Goal: Complete application form: Complete application form

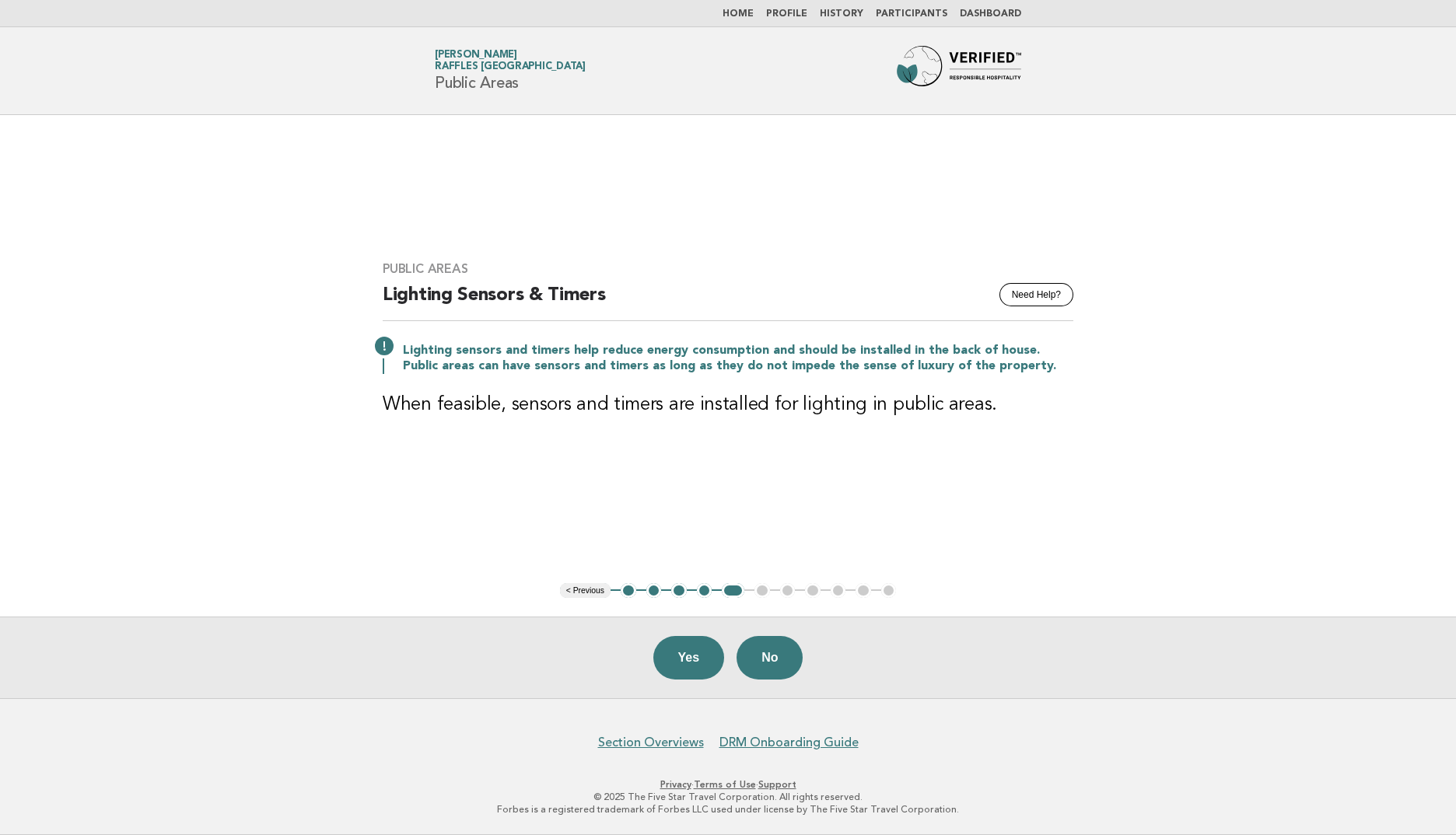
click at [658, 591] on button "2" at bounding box center [654, 590] width 15 height 15
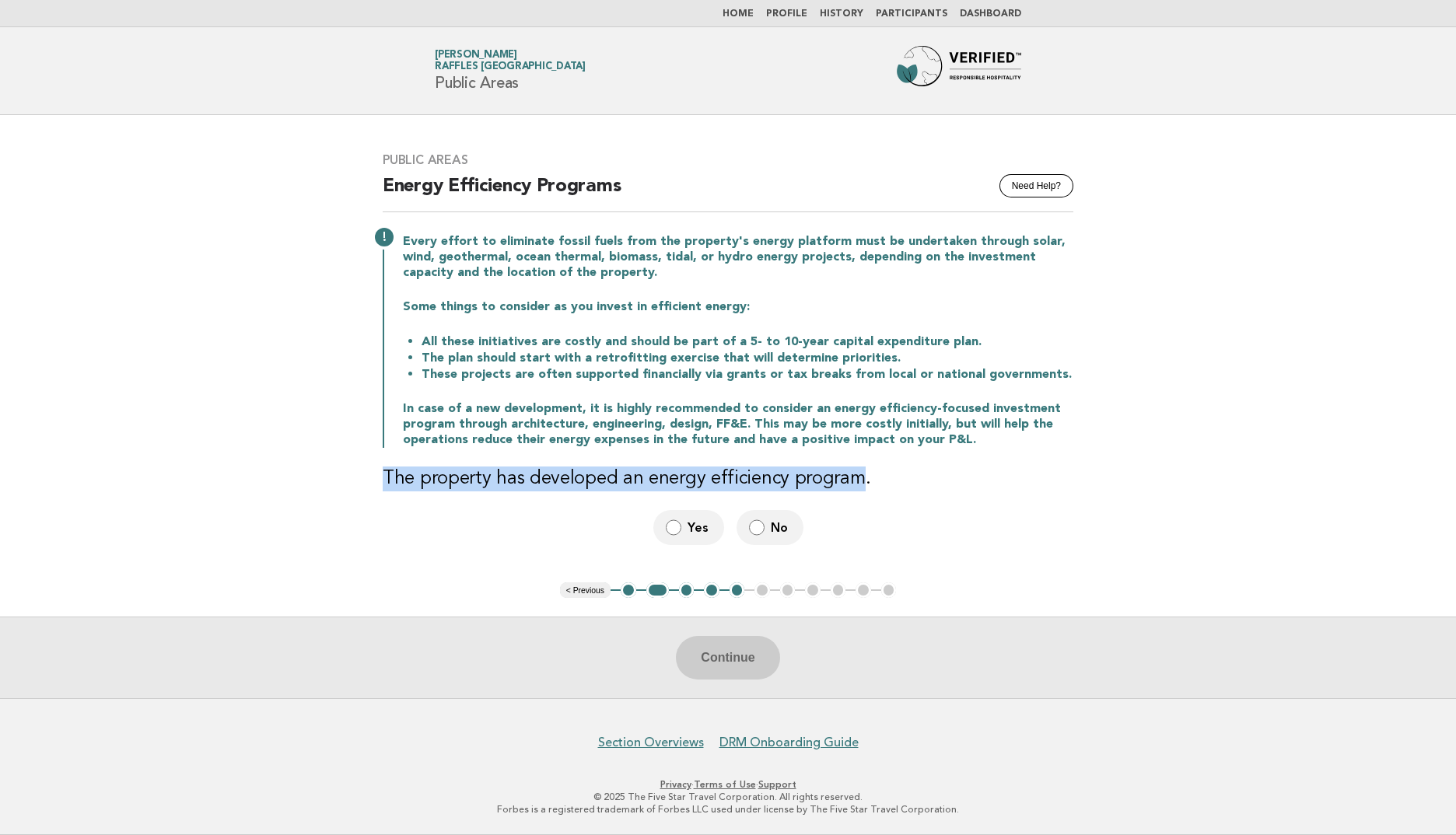
drag, startPoint x: 379, startPoint y: 479, endPoint x: 854, endPoint y: 466, distance: 475.2
click at [854, 466] on div "Public Areas Need Help? Energy Efficiency Programs Every effort to eliminate fo…" at bounding box center [728, 348] width 728 height 430
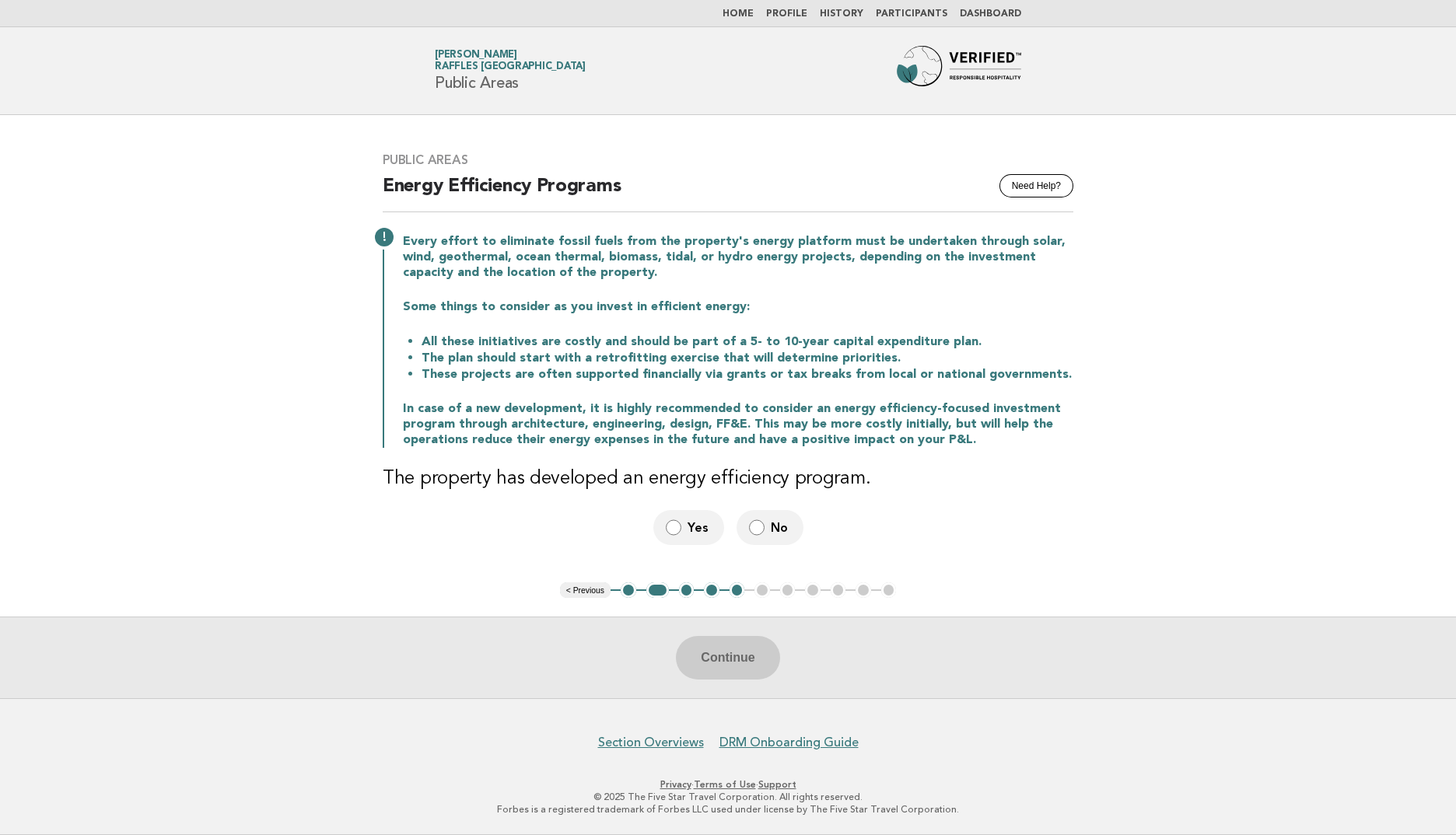
click at [195, 302] on main "Public Areas Need Help? Energy Efficiency Programs Every effort to eliminate fo…" at bounding box center [728, 407] width 1456 height 583
click at [689, 538] on label "Yes" at bounding box center [689, 528] width 70 height 35
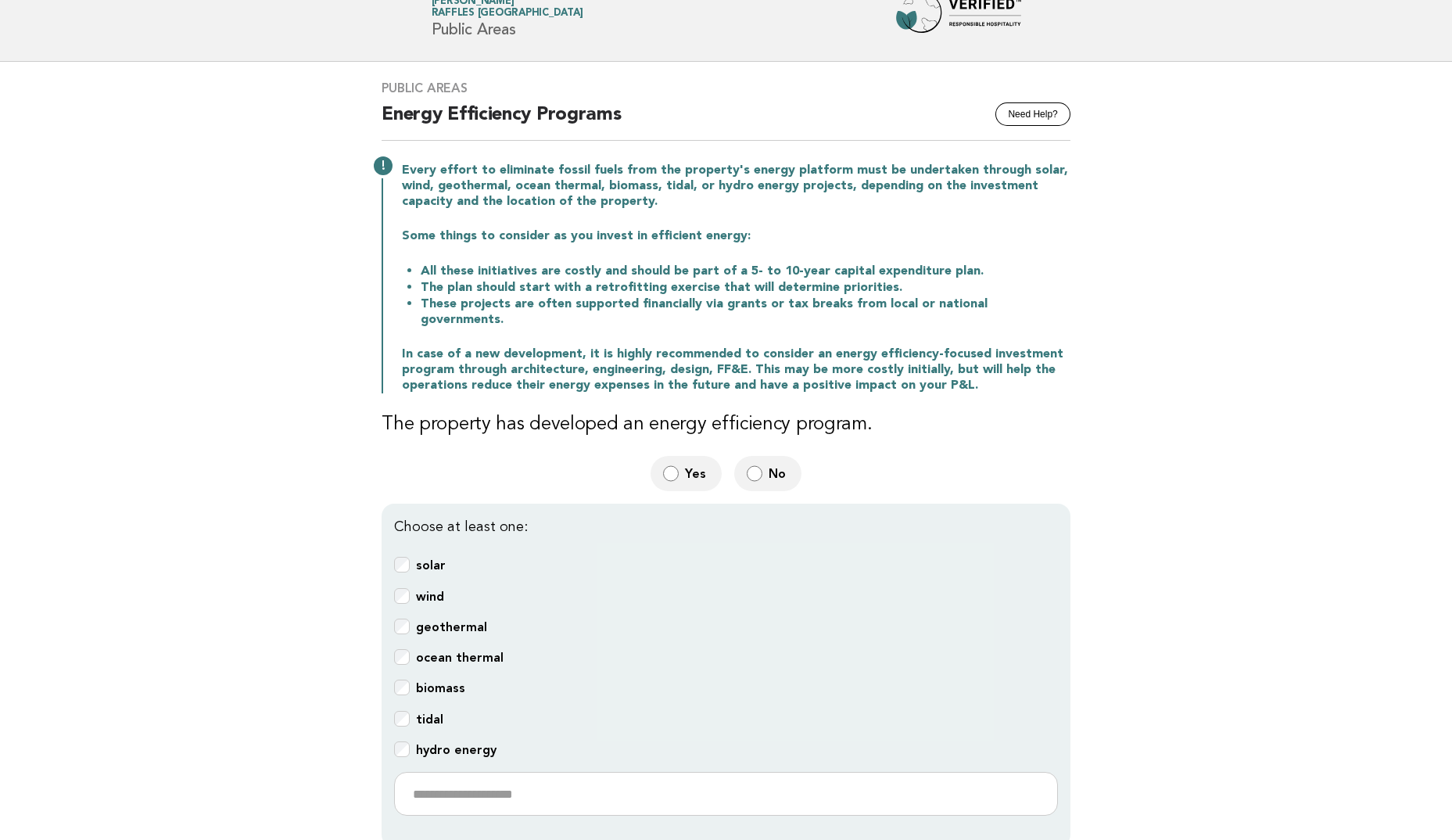
scroll to position [234, 0]
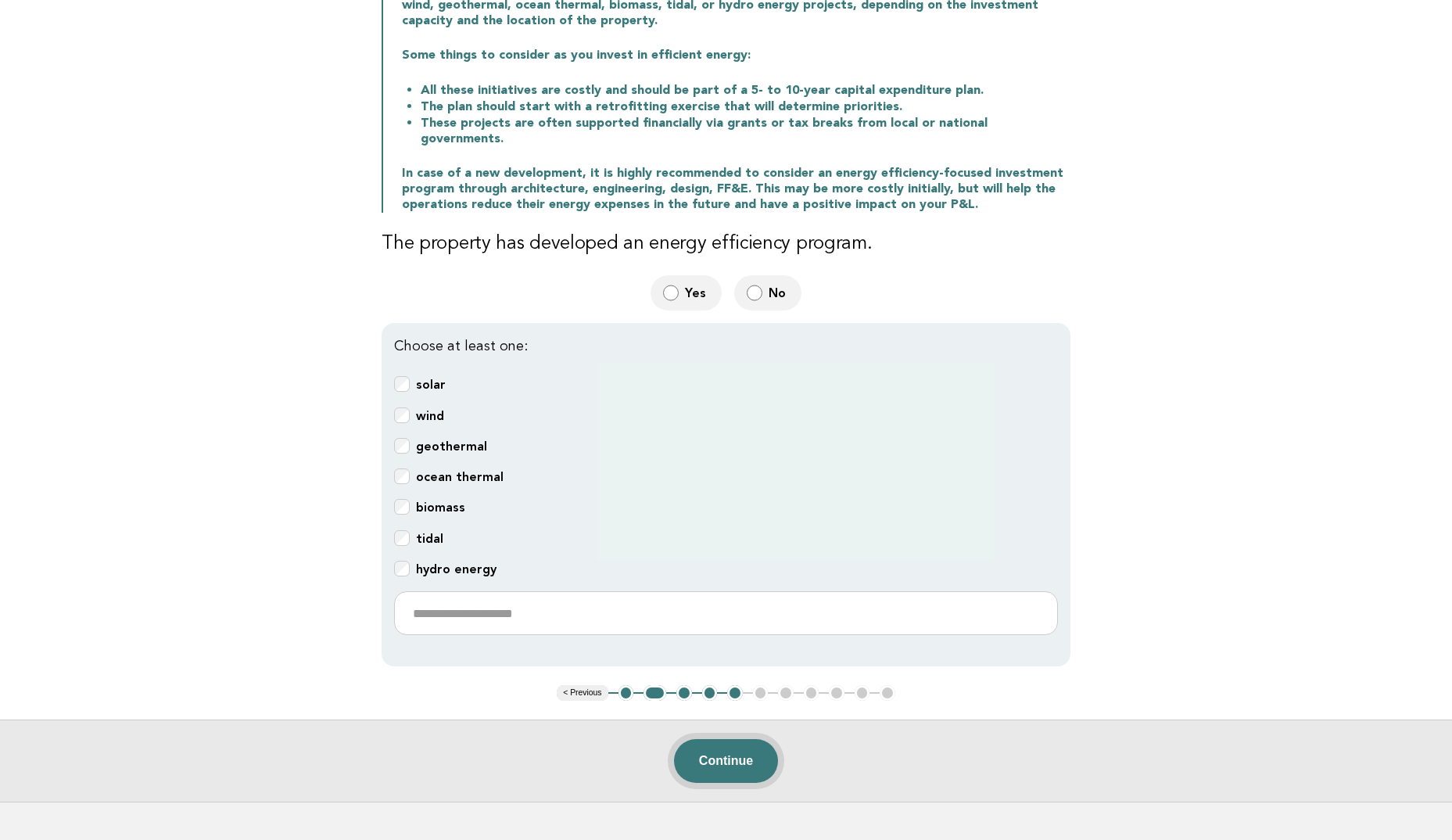
click at [725, 739] on button "Continue" at bounding box center [726, 761] width 104 height 43
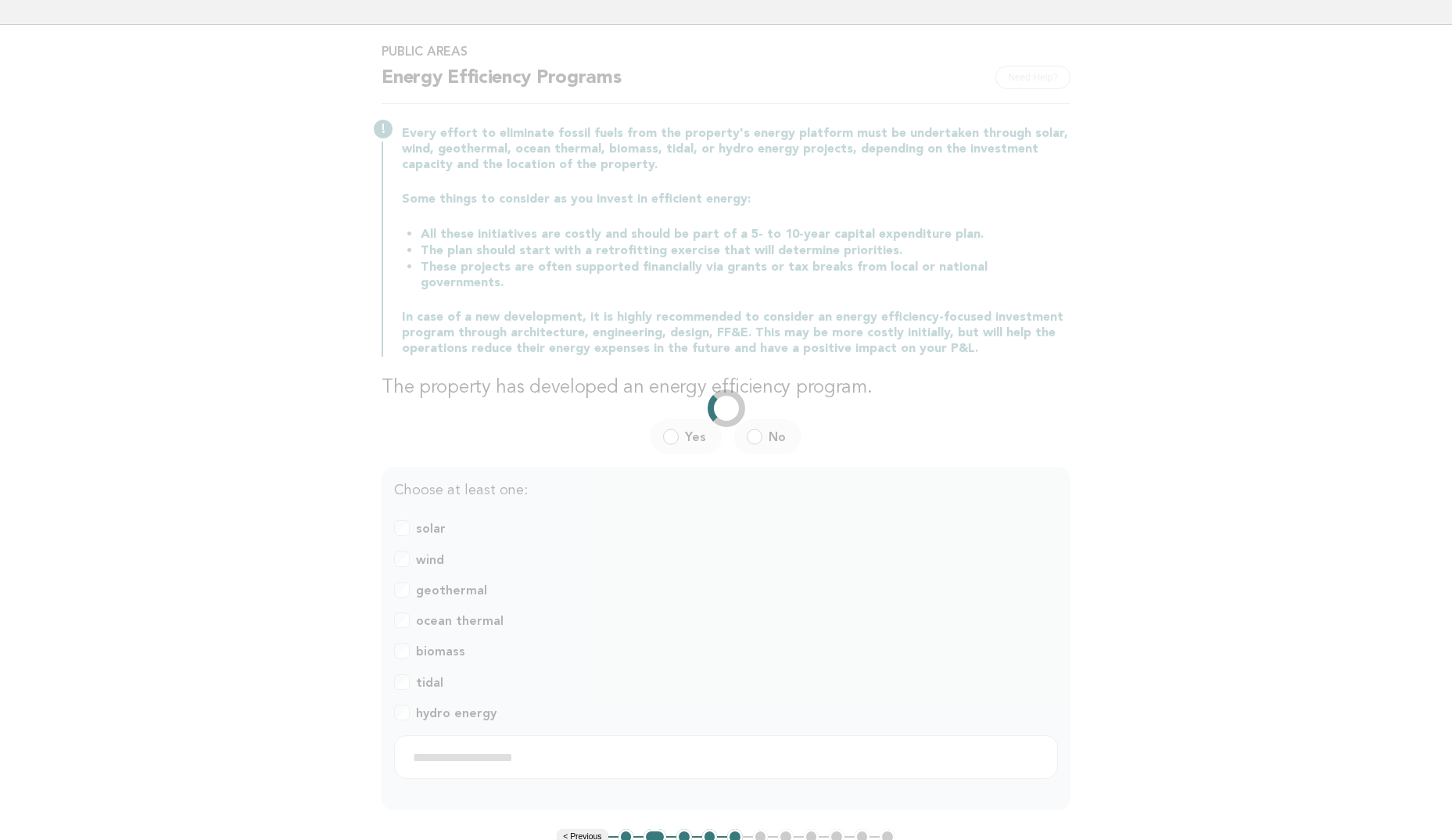
scroll to position [312, 0]
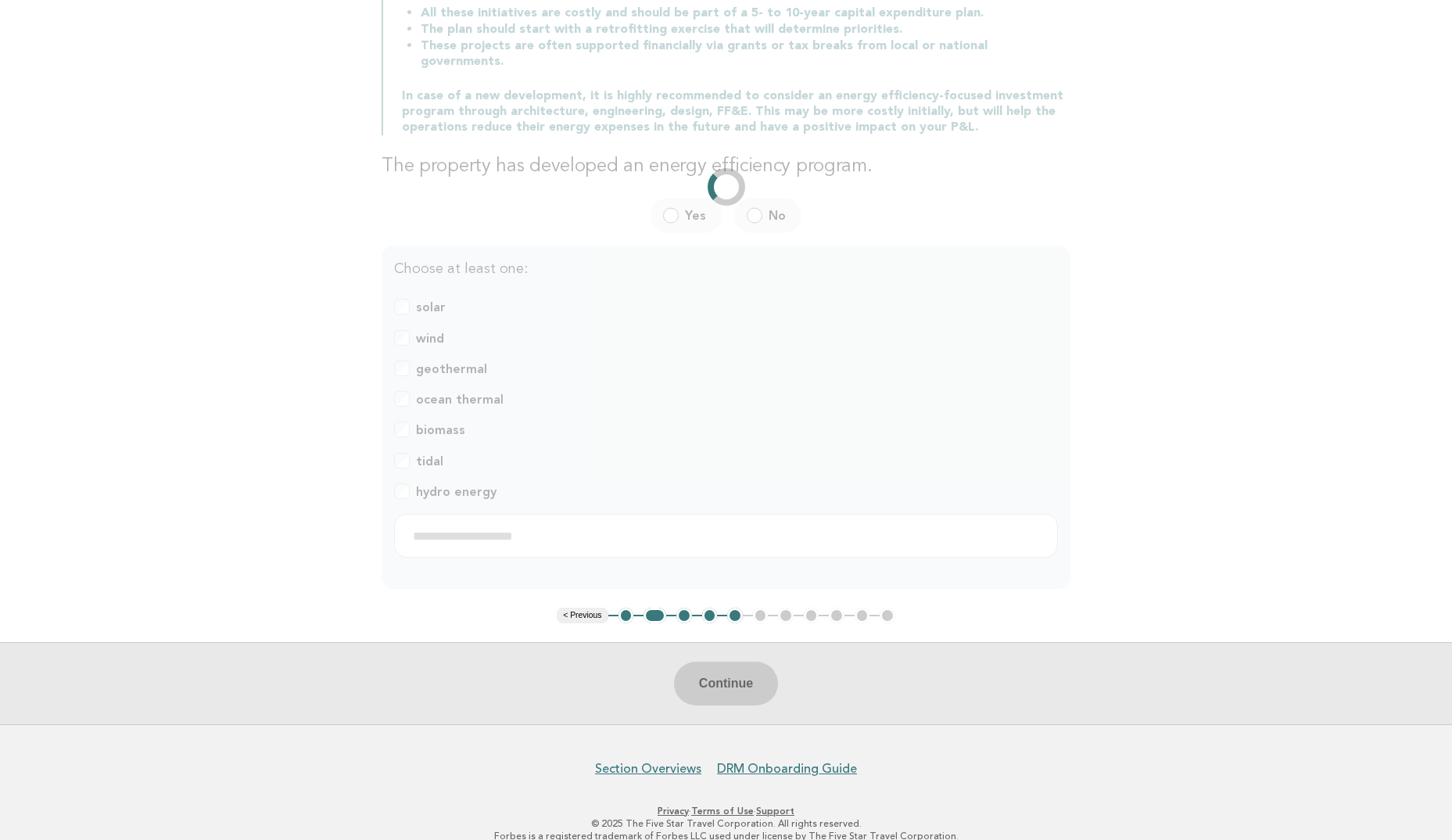
click at [656, 608] on li "2" at bounding box center [655, 615] width 23 height 15
click at [647, 608] on li "2" at bounding box center [655, 615] width 23 height 15
click at [656, 608] on li "2" at bounding box center [655, 615] width 23 height 15
click at [656, 608] on li "2" at bounding box center [655, 615] width 23 height 15
click at [663, 608] on ul "< Previous 1 2 3 4 5 6 7 8 9 10 11" at bounding box center [726, 615] width 339 height 15
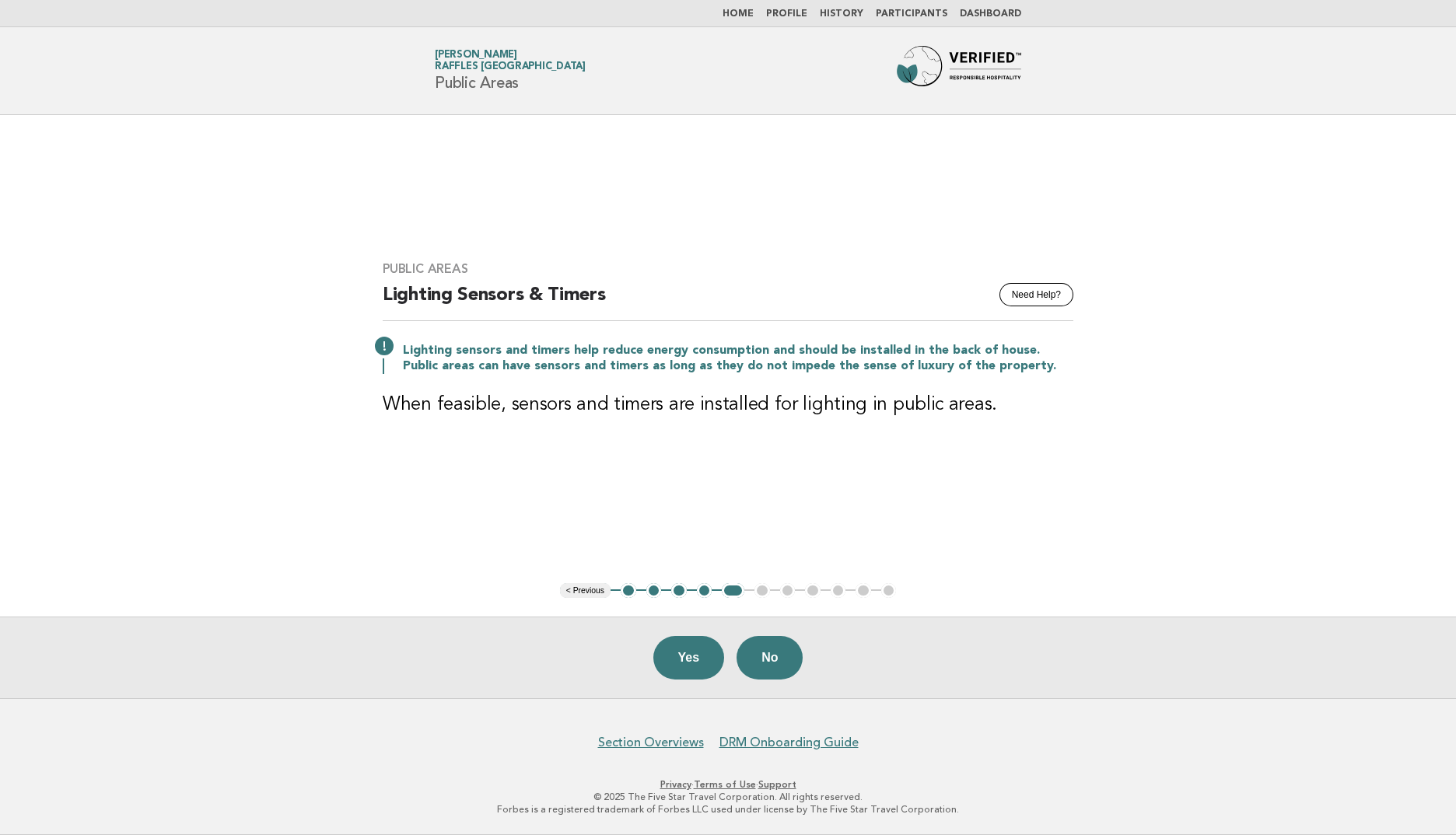
click at [649, 596] on button "2" at bounding box center [654, 590] width 15 height 15
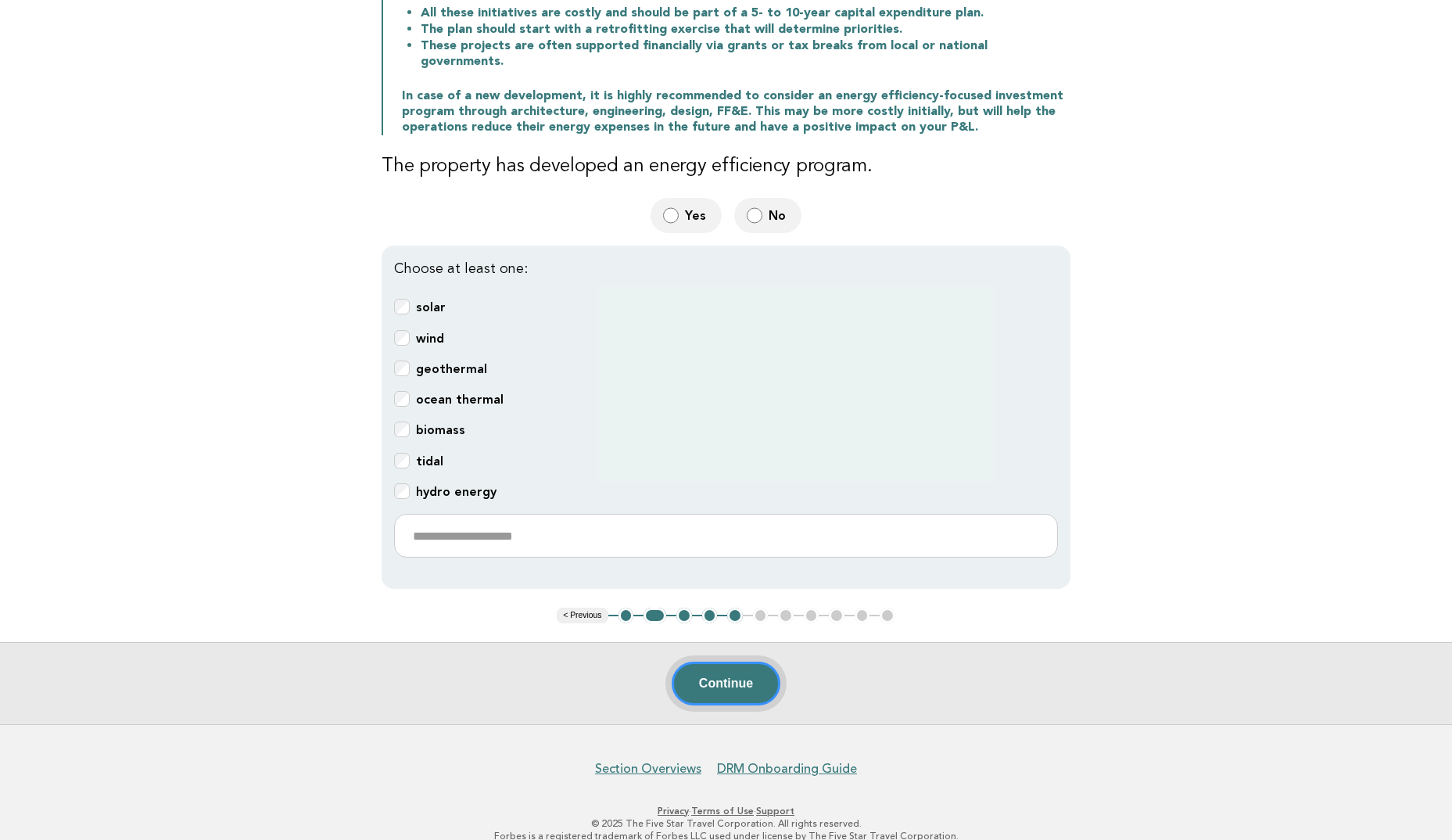
click at [733, 662] on button "Continue" at bounding box center [726, 684] width 109 height 43
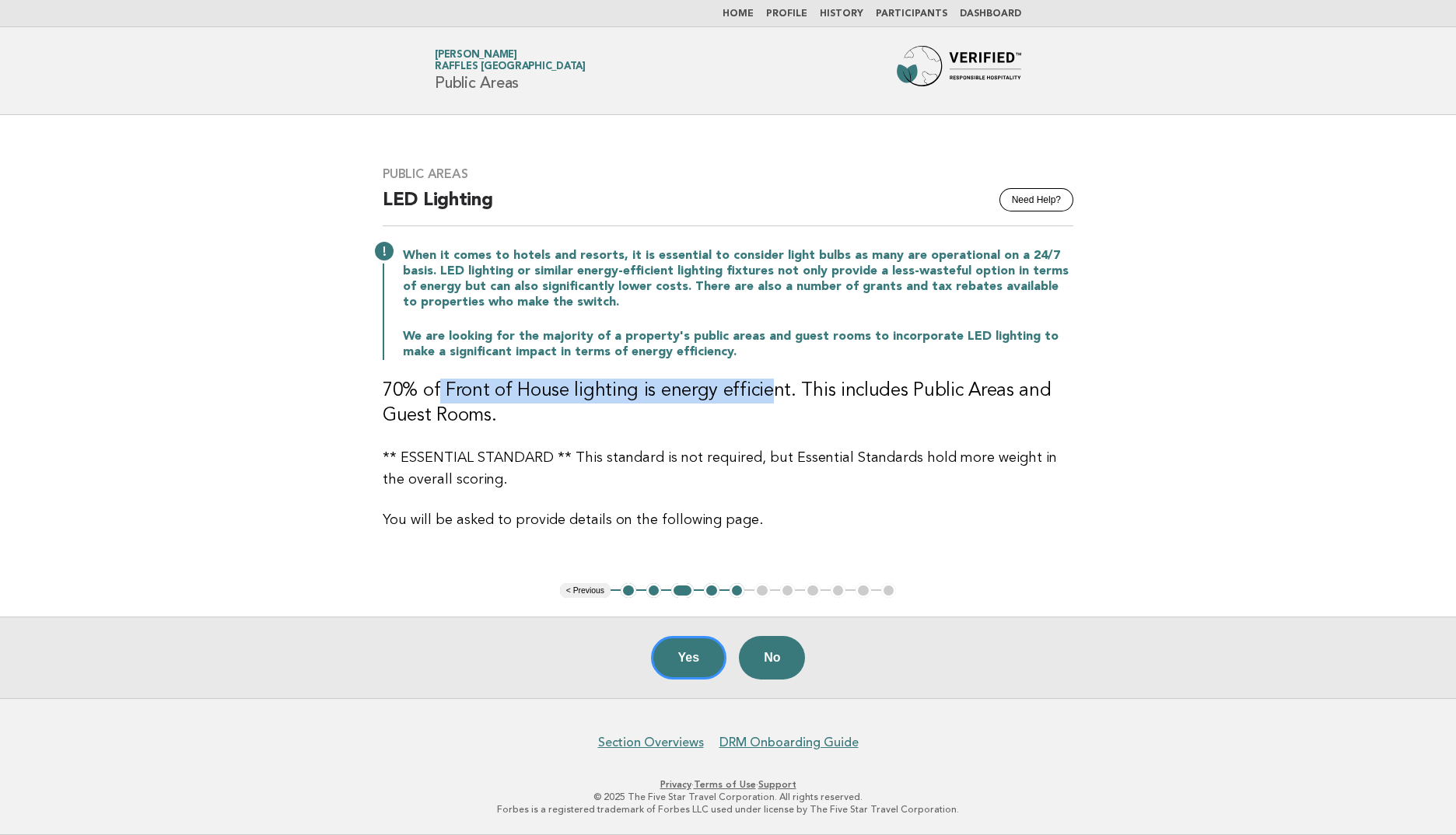
drag, startPoint x: 439, startPoint y: 387, endPoint x: 760, endPoint y: 393, distance: 321.1
click at [760, 393] on h3 "70% of Front of House lighting is energy efficient. This includes Public Areas …" at bounding box center [728, 403] width 690 height 50
click at [665, 409] on h3 "70% of Front of House lighting is energy efficient. This includes Public Areas …" at bounding box center [728, 403] width 690 height 50
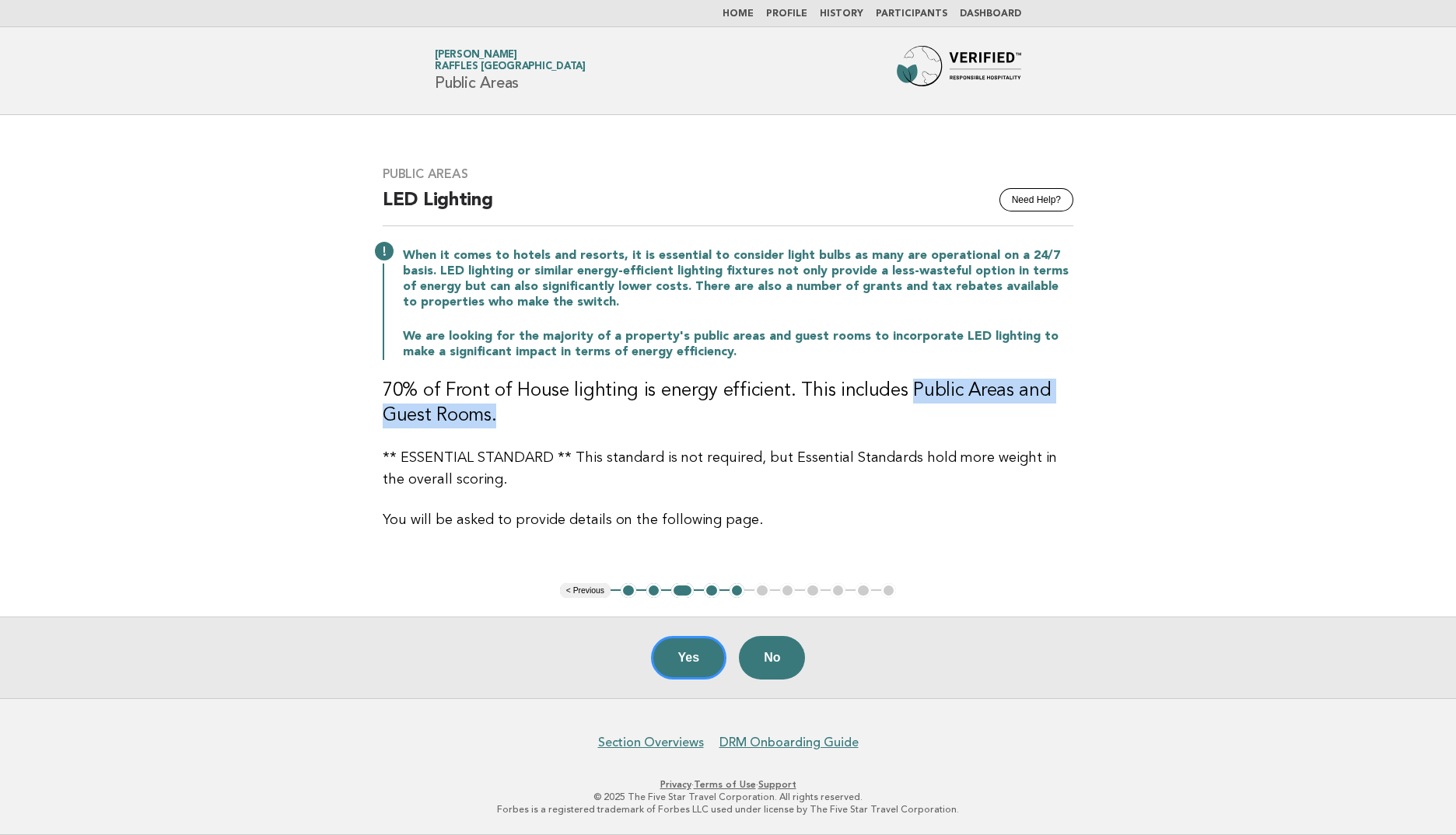
drag, startPoint x: 895, startPoint y: 388, endPoint x: 509, endPoint y: 418, distance: 387.2
click at [509, 418] on h3 "70% of Front of House lighting is energy efficient. This includes Public Areas …" at bounding box center [728, 403] width 690 height 50
drag, startPoint x: 509, startPoint y: 418, endPoint x: 525, endPoint y: 411, distance: 17.5
click at [525, 411] on h3 "70% of Front of House lighting is energy efficient. This includes Public Areas …" at bounding box center [728, 403] width 690 height 50
click at [686, 651] on button "Yes" at bounding box center [689, 657] width 76 height 43
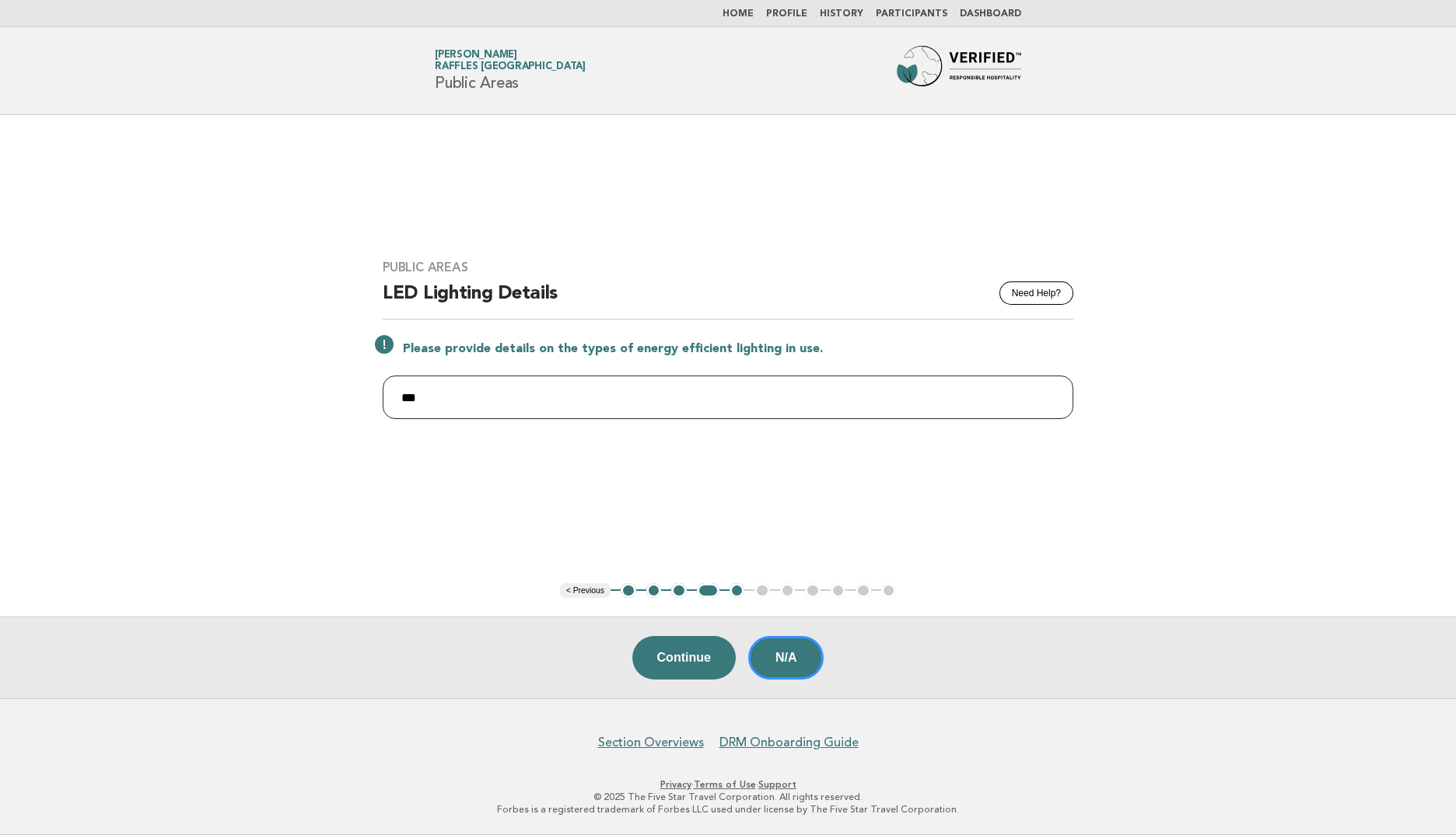
click at [532, 395] on input "***" at bounding box center [728, 397] width 690 height 43
drag, startPoint x: 468, startPoint y: 399, endPoint x: 344, endPoint y: 407, distance: 124.3
click at [344, 407] on main "Public Areas Need Help? LED Lighting Details Please provide details on the type…" at bounding box center [728, 407] width 1456 height 583
click at [438, 389] on input "***" at bounding box center [728, 397] width 690 height 43
click at [448, 403] on input "***" at bounding box center [728, 397] width 690 height 43
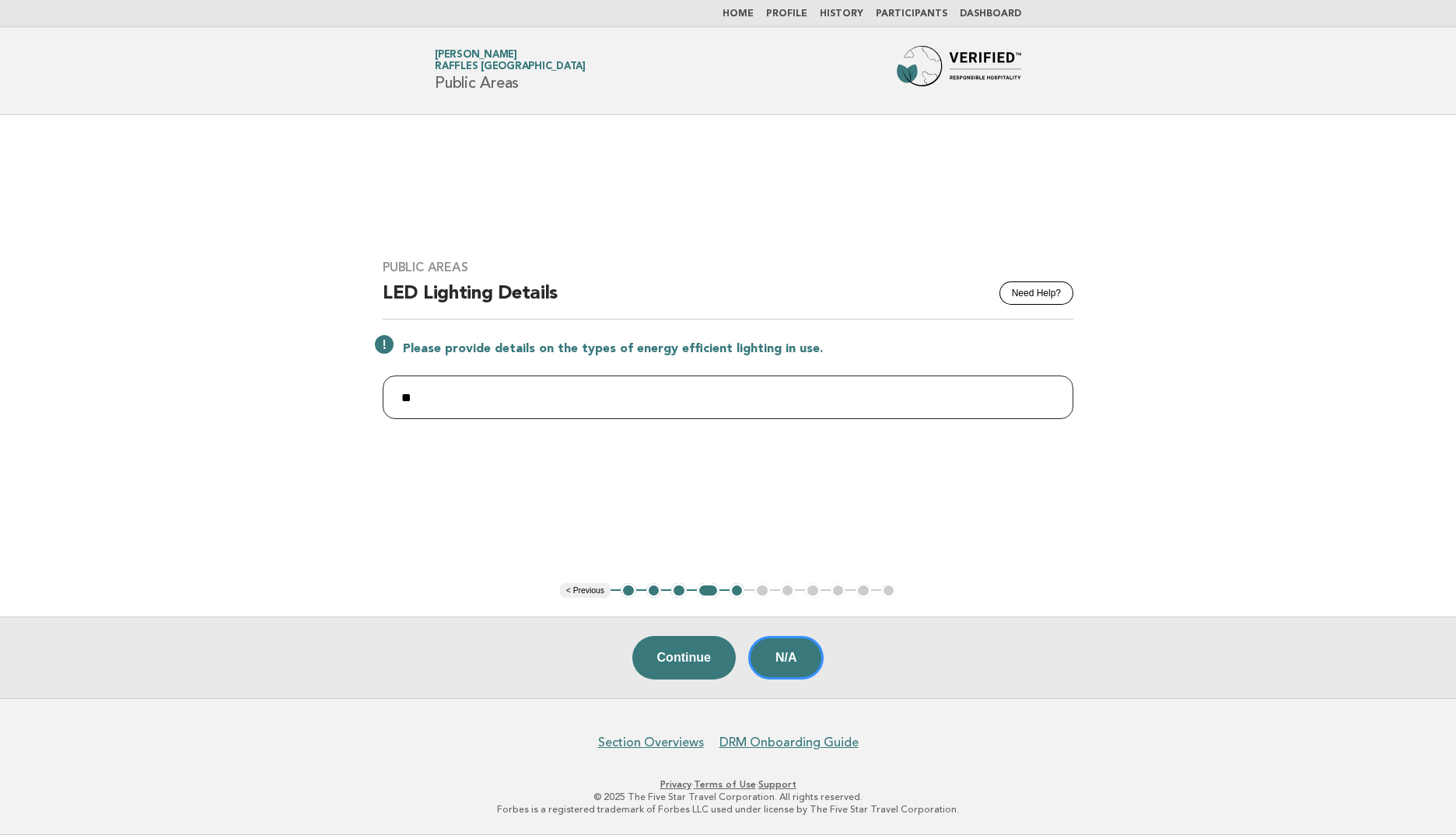
type input "*"
click at [420, 390] on input "text" at bounding box center [728, 397] width 690 height 43
click at [591, 403] on input "text" at bounding box center [728, 397] width 690 height 43
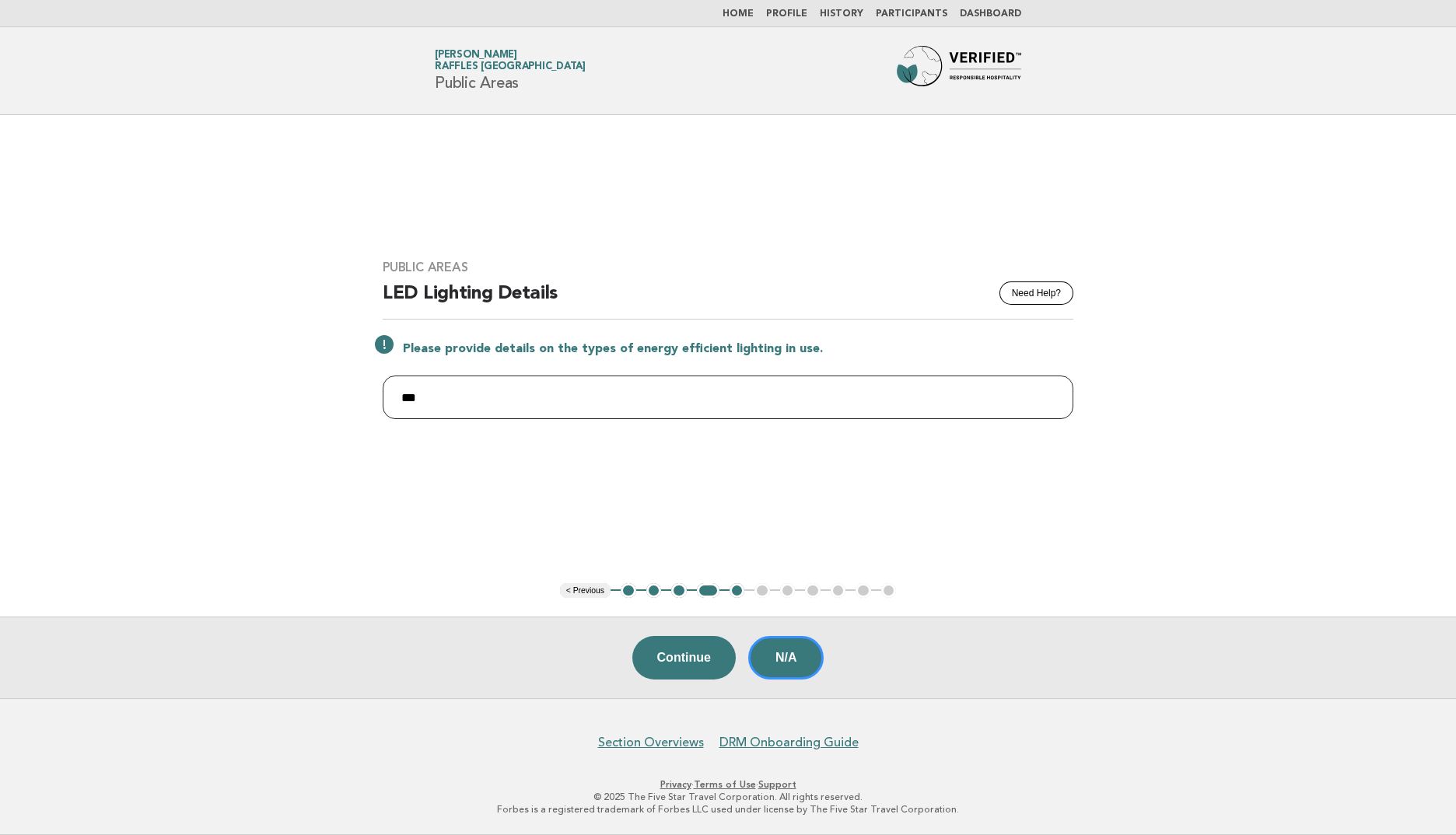
click at [607, 396] on input "***" at bounding box center [728, 397] width 690 height 43
type input "**********"
drag, startPoint x: 709, startPoint y: 637, endPoint x: 722, endPoint y: 660, distance: 26.4
drag, startPoint x: 722, startPoint y: 660, endPoint x: 705, endPoint y: 657, distance: 17.3
drag, startPoint x: 705, startPoint y: 657, endPoint x: 683, endPoint y: 664, distance: 23.1
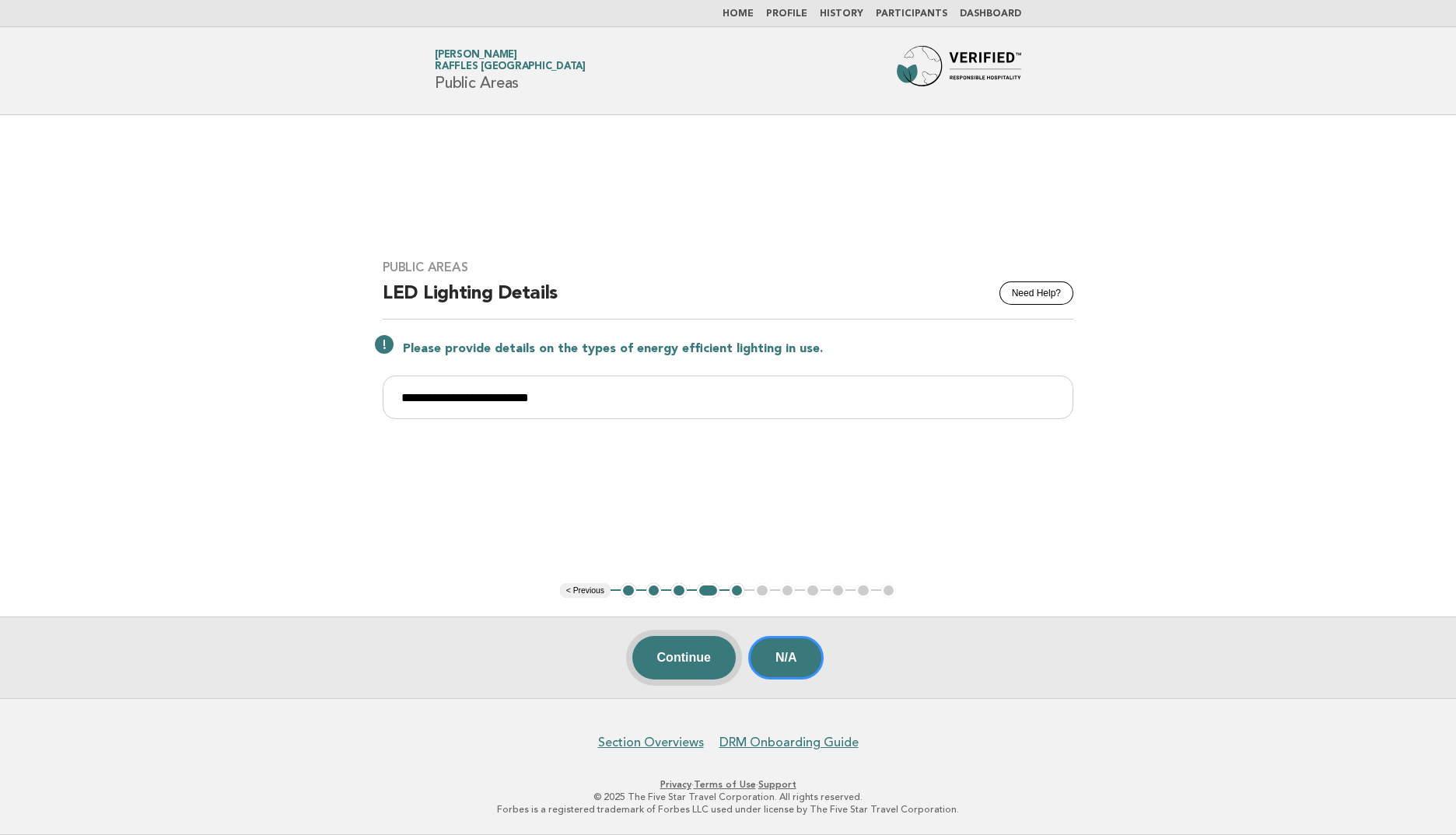
click at [683, 664] on button "Continue" at bounding box center [684, 657] width 103 height 43
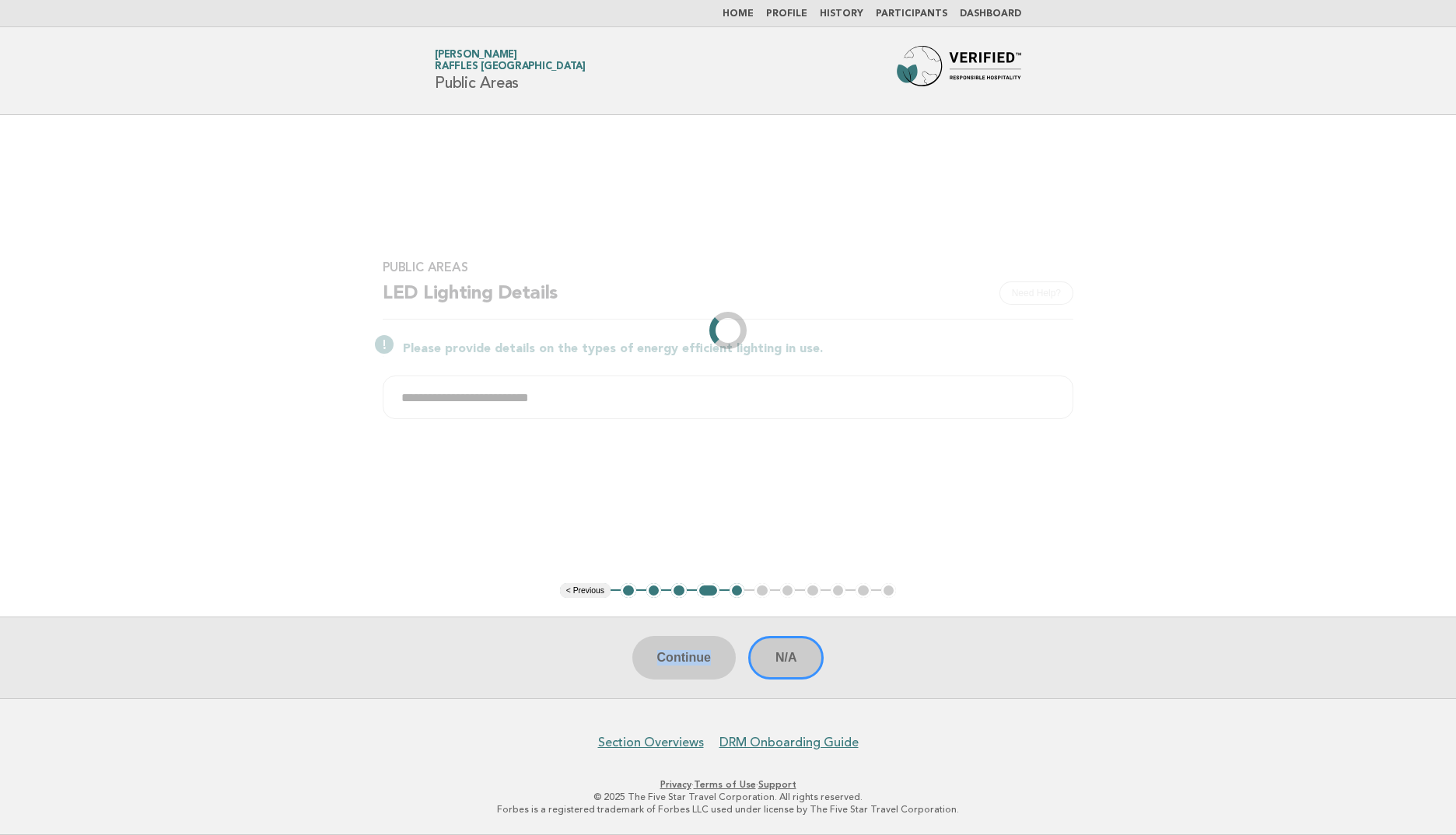
click at [683, 664] on div "Continue N/A" at bounding box center [728, 657] width 1456 height 82
drag, startPoint x: 683, startPoint y: 664, endPoint x: 1007, endPoint y: 446, distance: 390.5
click at [1007, 446] on div "**********" at bounding box center [728, 348] width 728 height 215
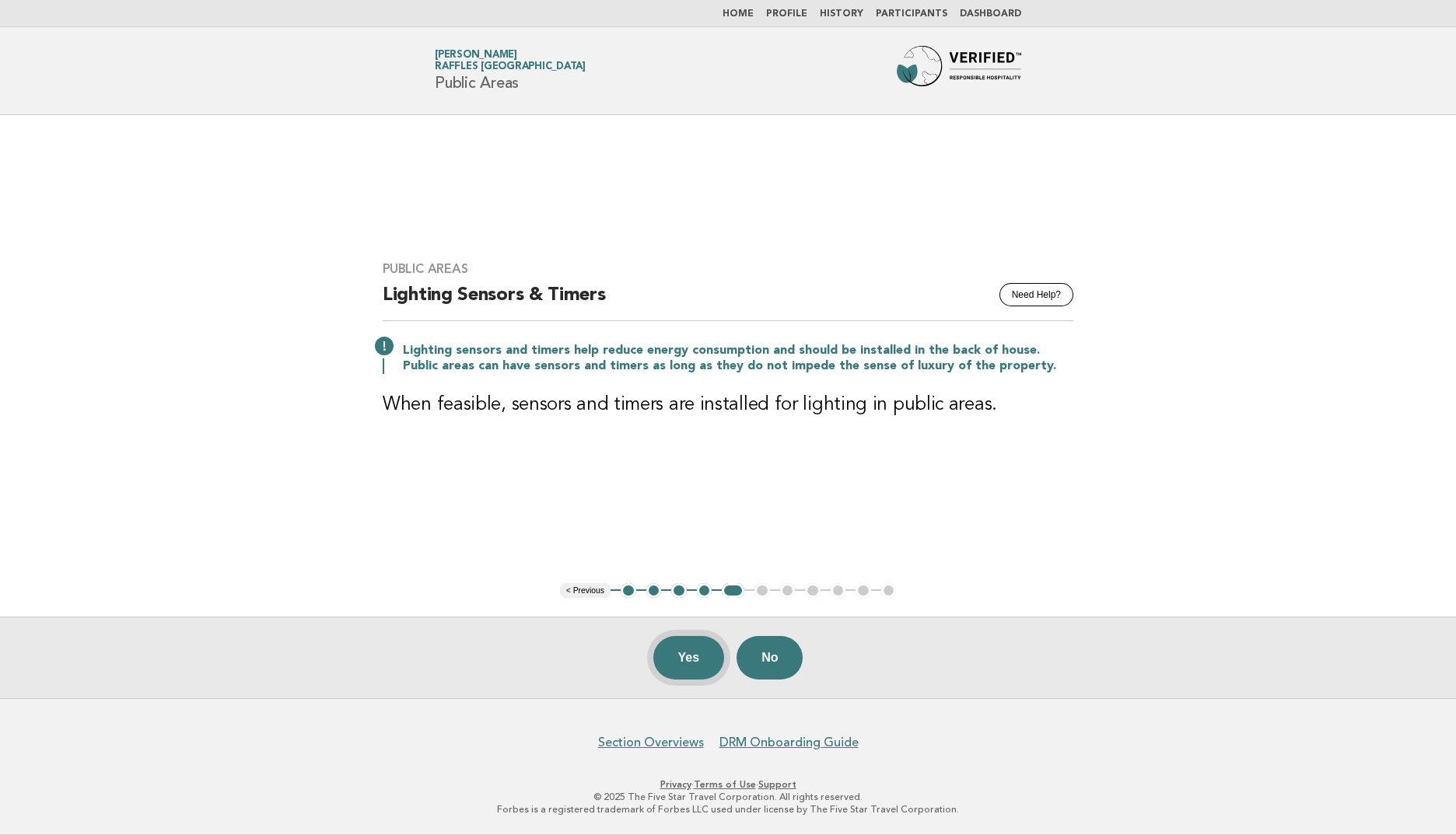
click at [700, 660] on button "Yes" at bounding box center [689, 657] width 71 height 43
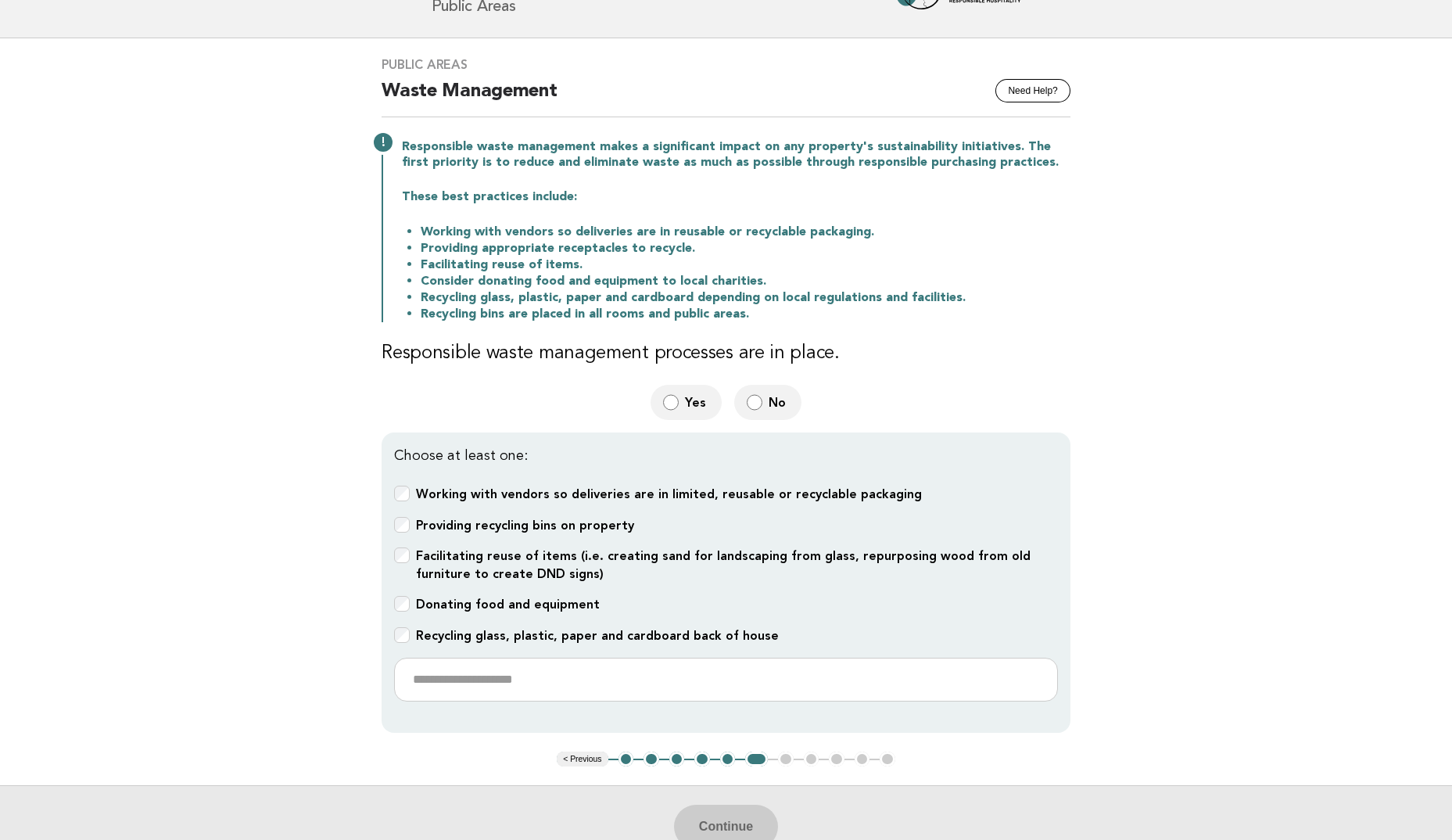
scroll to position [78, 0]
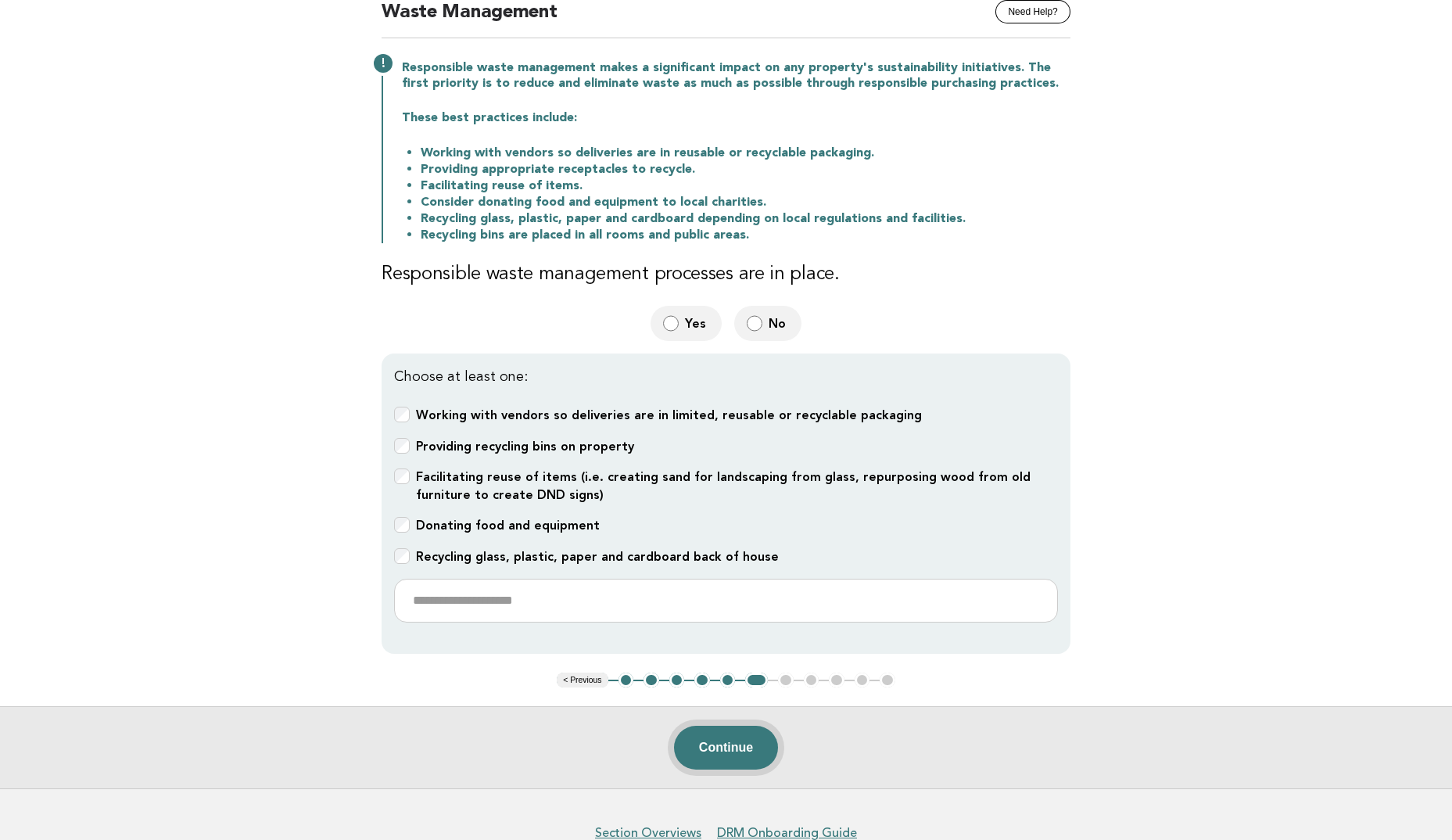
click at [740, 738] on button "Continue" at bounding box center [726, 747] width 104 height 43
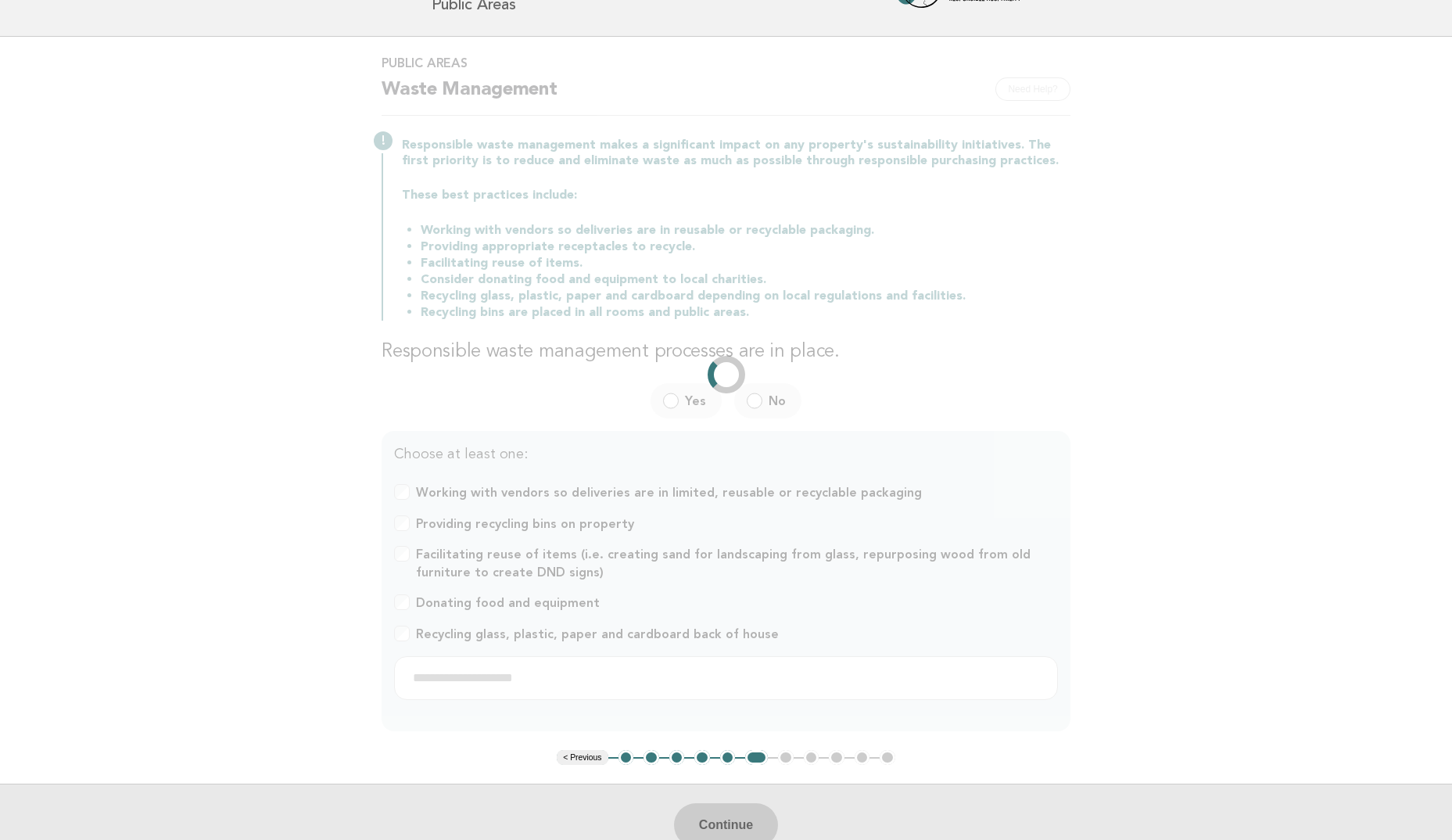
scroll to position [0, 0]
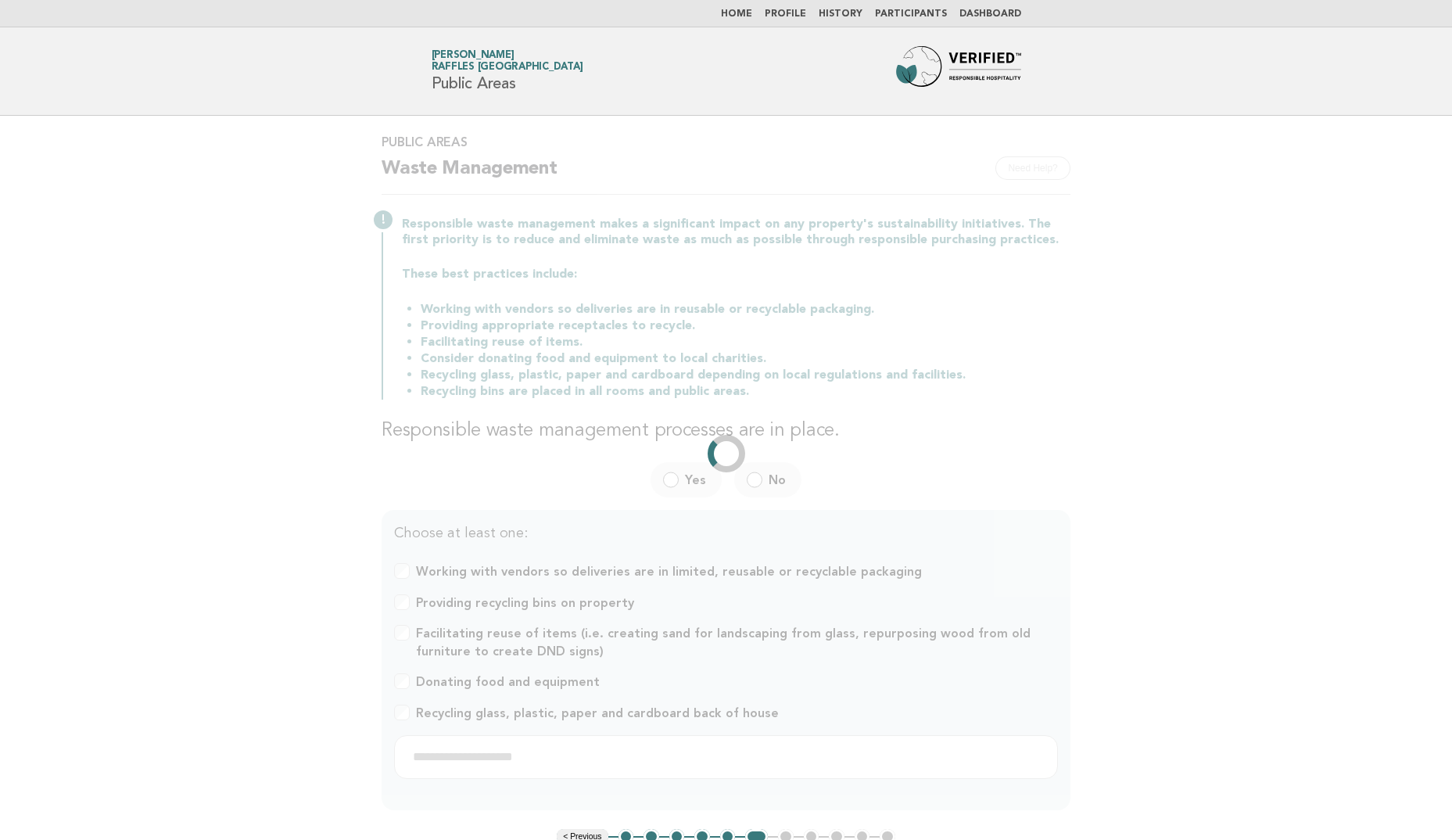
drag, startPoint x: 871, startPoint y: 421, endPoint x: 1124, endPoint y: 369, distance: 258.3
click at [1124, 369] on main "Public Areas Need Help? Waste Management Responsible waste management makes a s…" at bounding box center [726, 530] width 1452 height 829
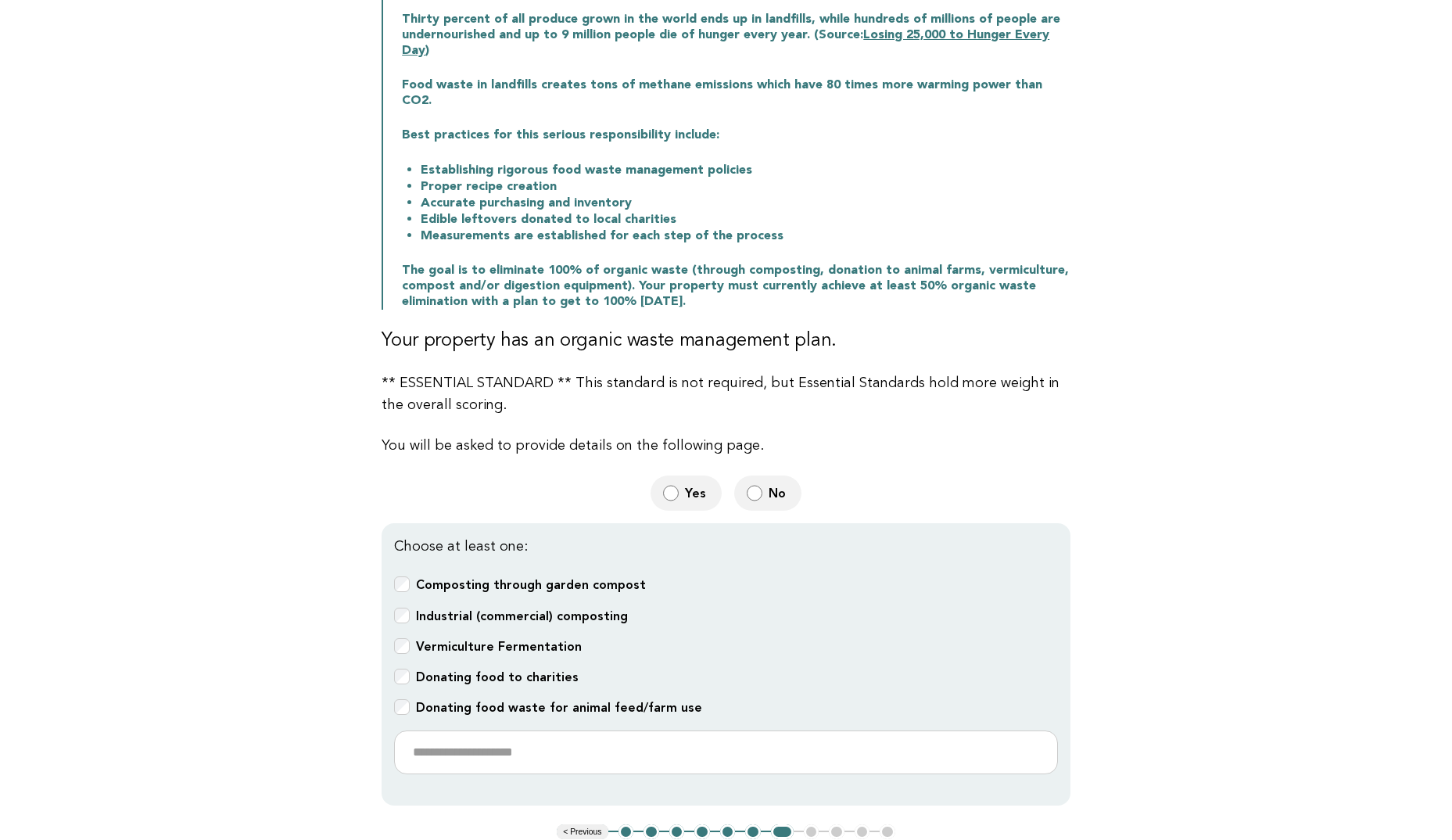
scroll to position [312, 0]
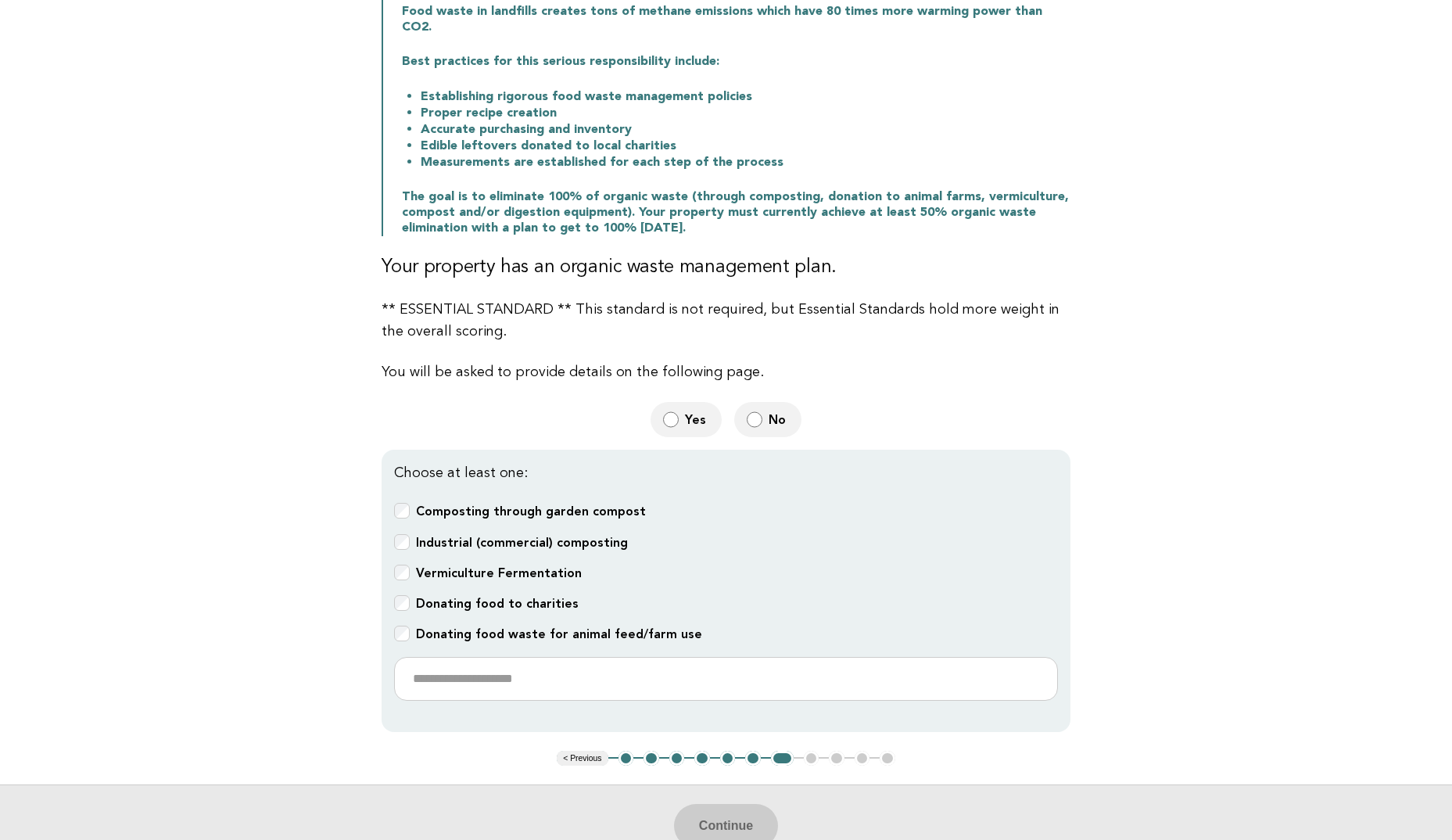
click at [410, 626] on div "Donating food waste for animal feed/farm use" at bounding box center [726, 635] width 664 height 18
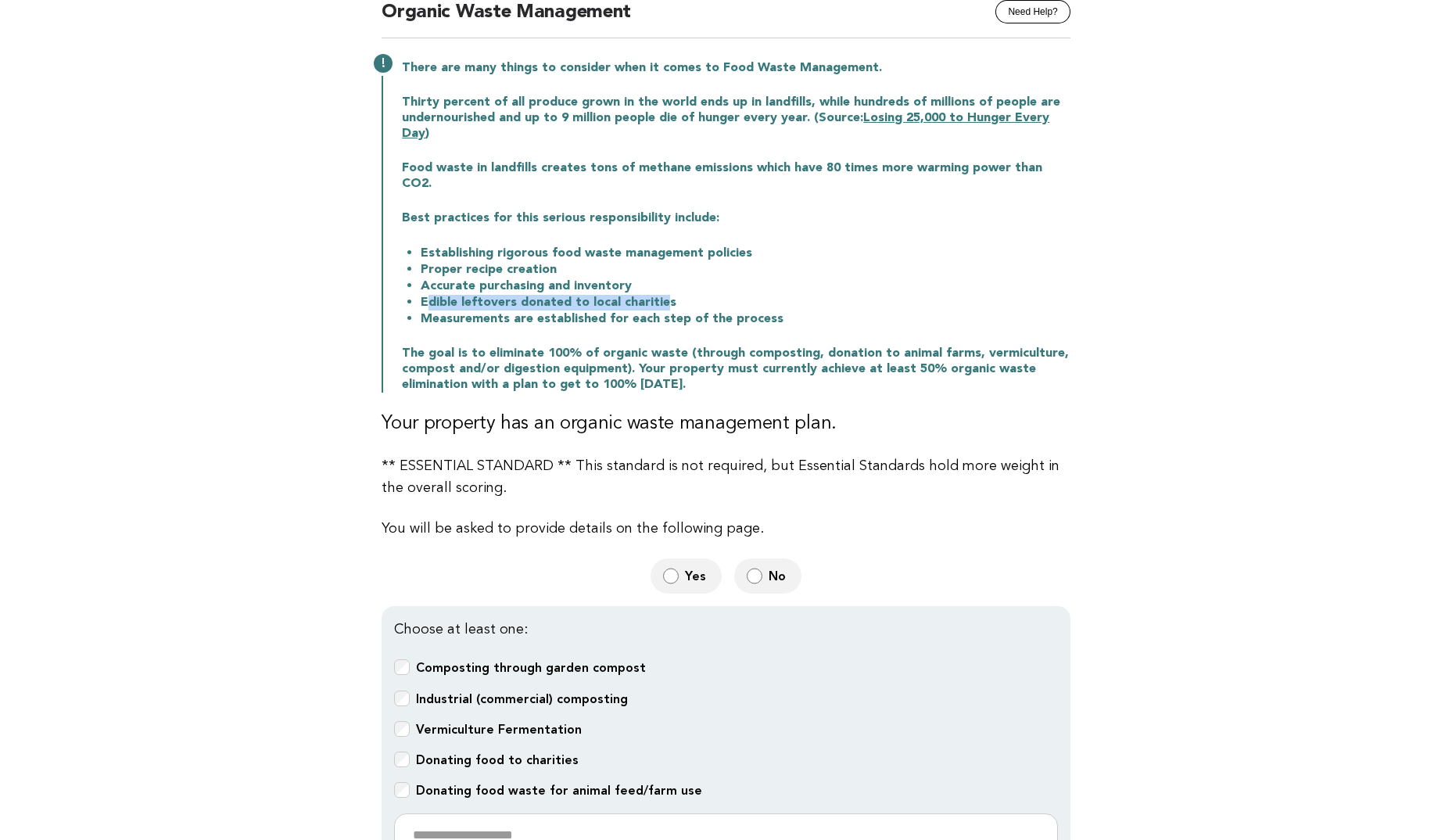
drag, startPoint x: 663, startPoint y: 284, endPoint x: 428, endPoint y: 284, distance: 235.0
click at [428, 294] on li "Edible leftovers donated to local charities" at bounding box center [745, 302] width 650 height 16
click at [431, 294] on li "Edible leftovers donated to local charities" at bounding box center [745, 302] width 650 height 16
click at [539, 294] on li "Edible leftovers donated to local charities" at bounding box center [745, 302] width 650 height 16
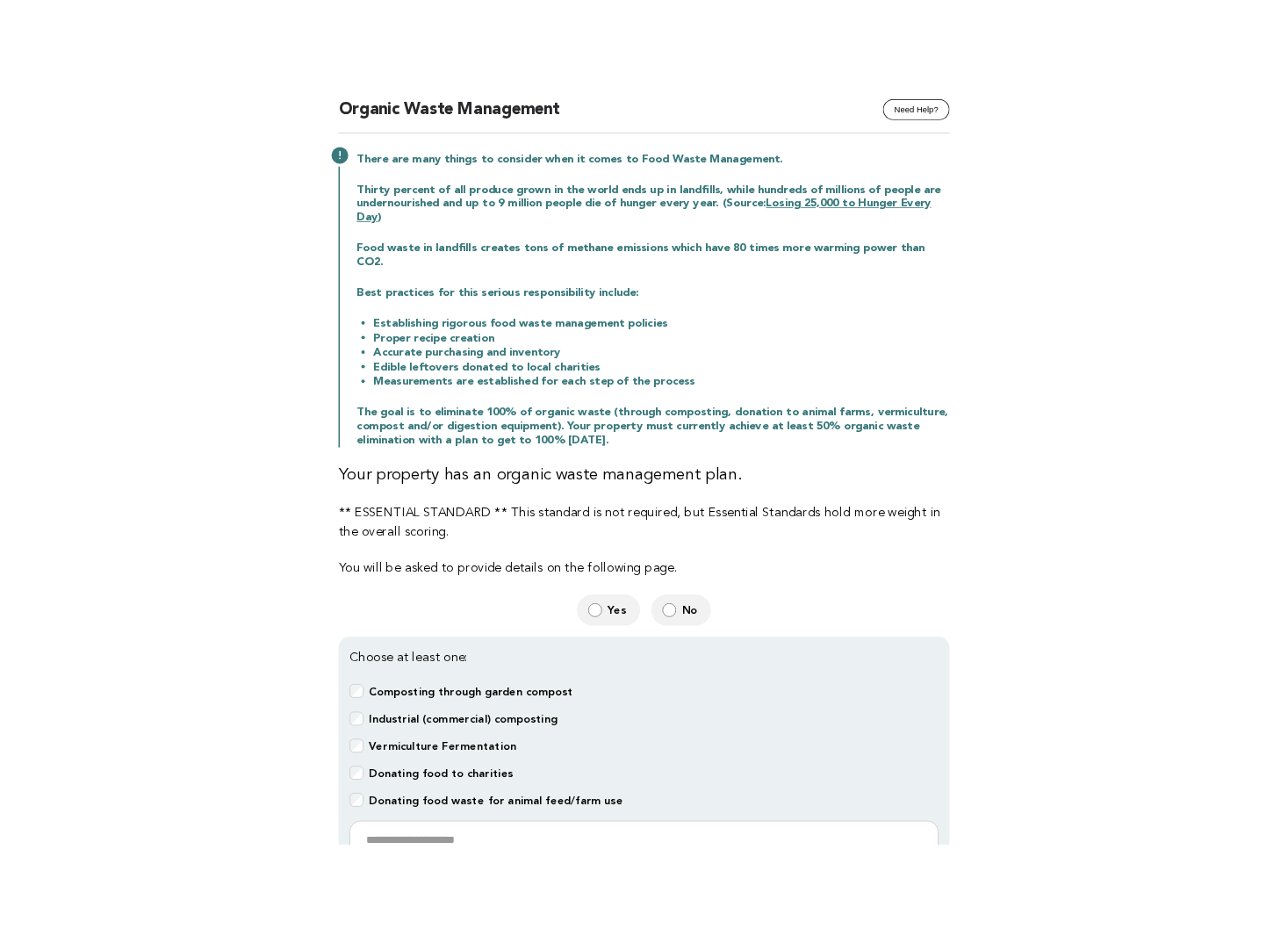
scroll to position [263, 0]
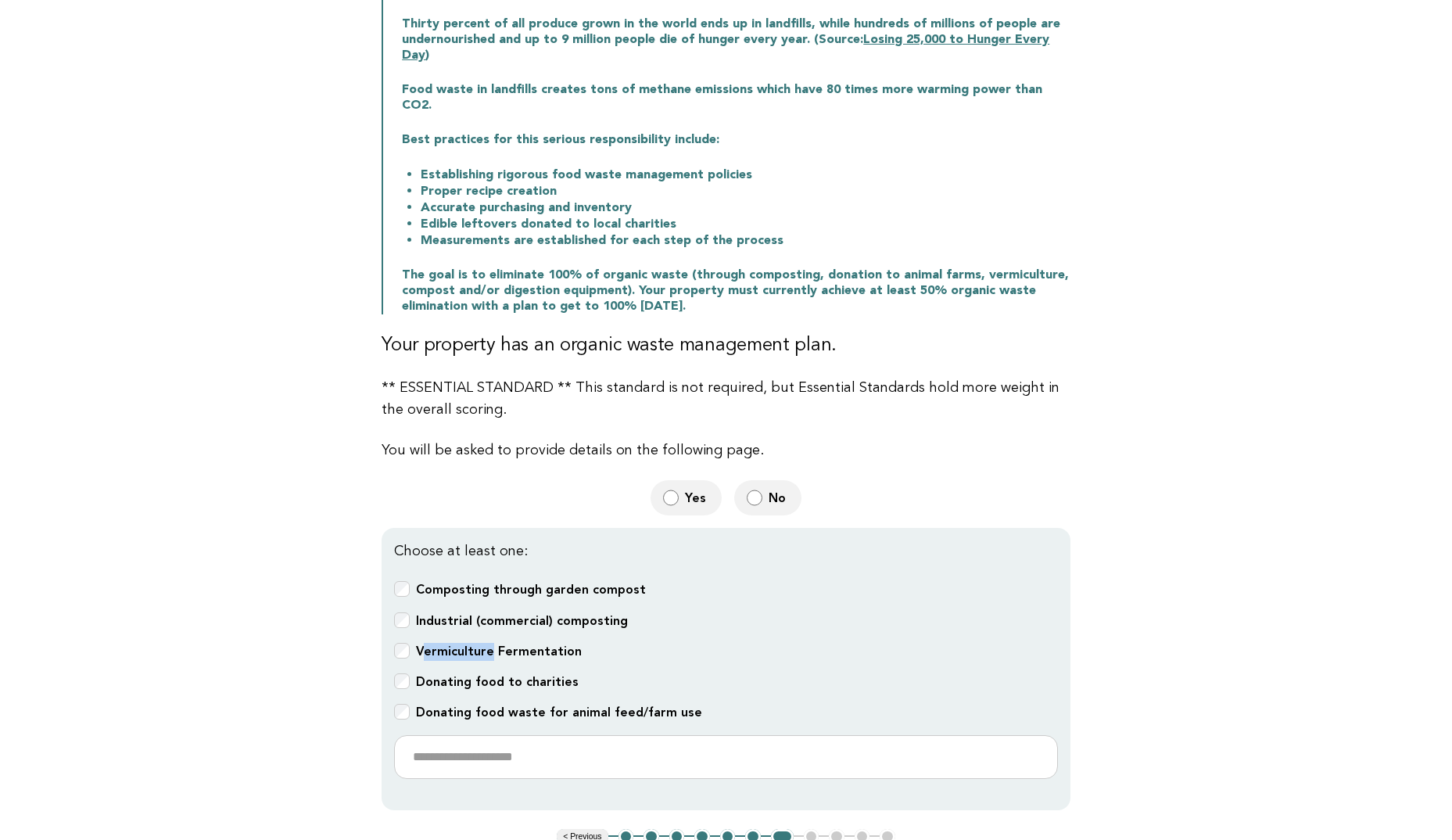
drag, startPoint x: 419, startPoint y: 634, endPoint x: 485, endPoint y: 632, distance: 66.0
click at [485, 643] on b "Vermiculture Fermentation" at bounding box center [499, 651] width 166 height 14
drag, startPoint x: 485, startPoint y: 632, endPoint x: 457, endPoint y: 640, distance: 29.1
click at [461, 643] on b "Vermiculture Fermentation" at bounding box center [499, 651] width 166 height 14
drag, startPoint x: 416, startPoint y: 635, endPoint x: 571, endPoint y: 635, distance: 155.0
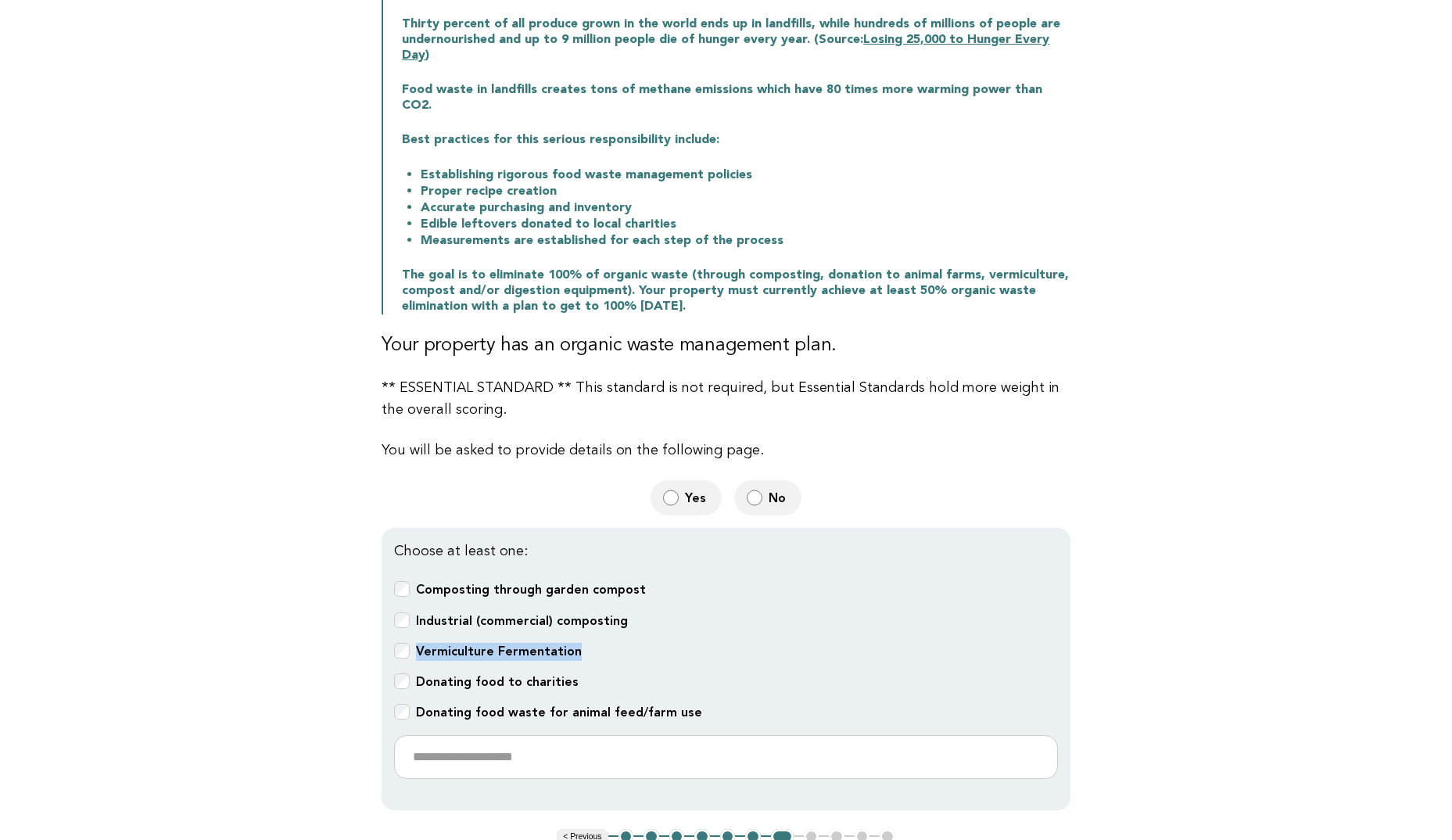
click at [571, 643] on div "Vermiculture Fermentation" at bounding box center [726, 652] width 664 height 18
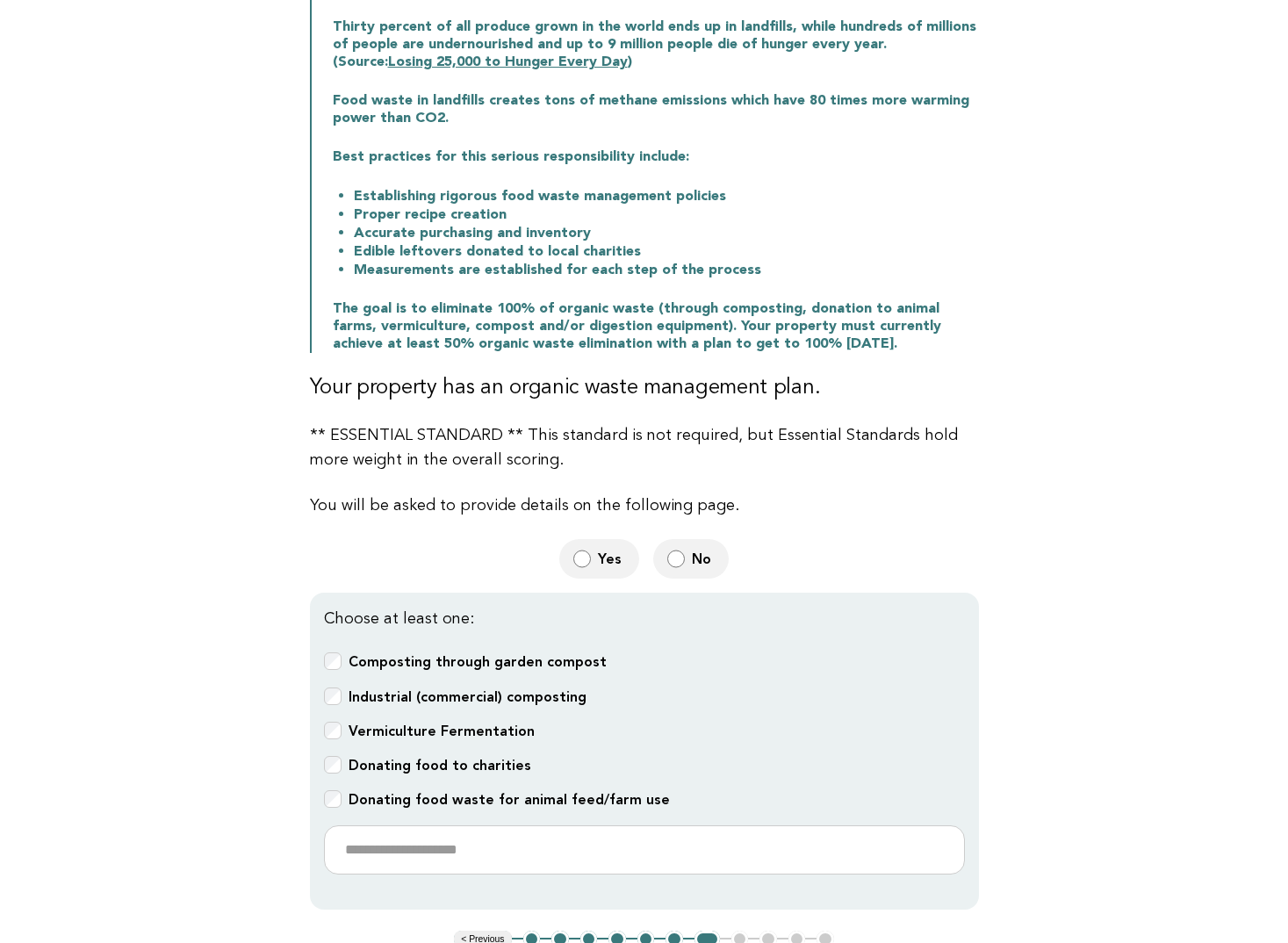
click at [540, 690] on b "Industrial (commercial) composting" at bounding box center [467, 696] width 238 height 16
click at [531, 701] on b "Industrial (commercial) composting" at bounding box center [467, 696] width 238 height 16
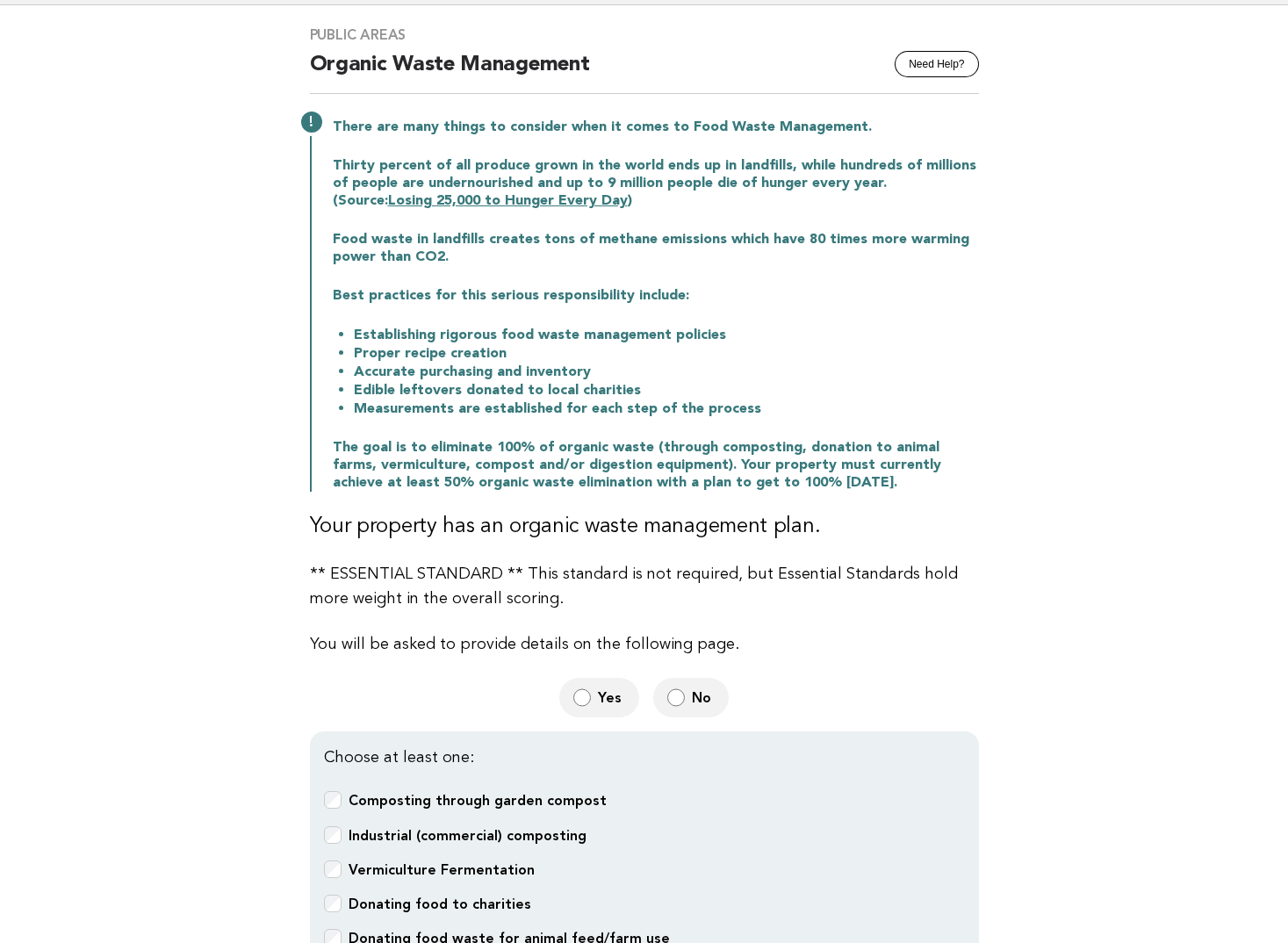
scroll to position [0, 0]
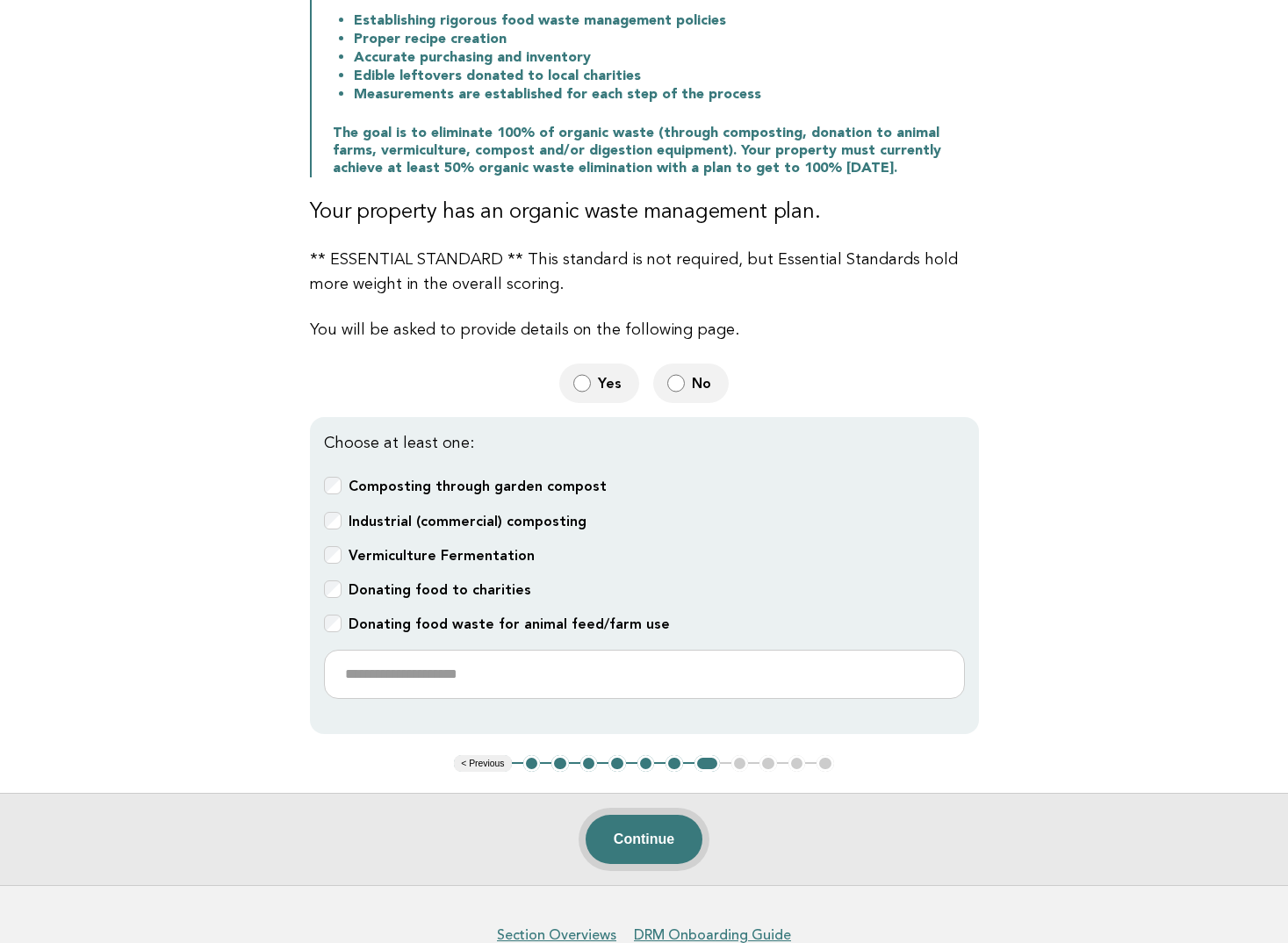
click at [673, 837] on button "Continue" at bounding box center [644, 839] width 117 height 49
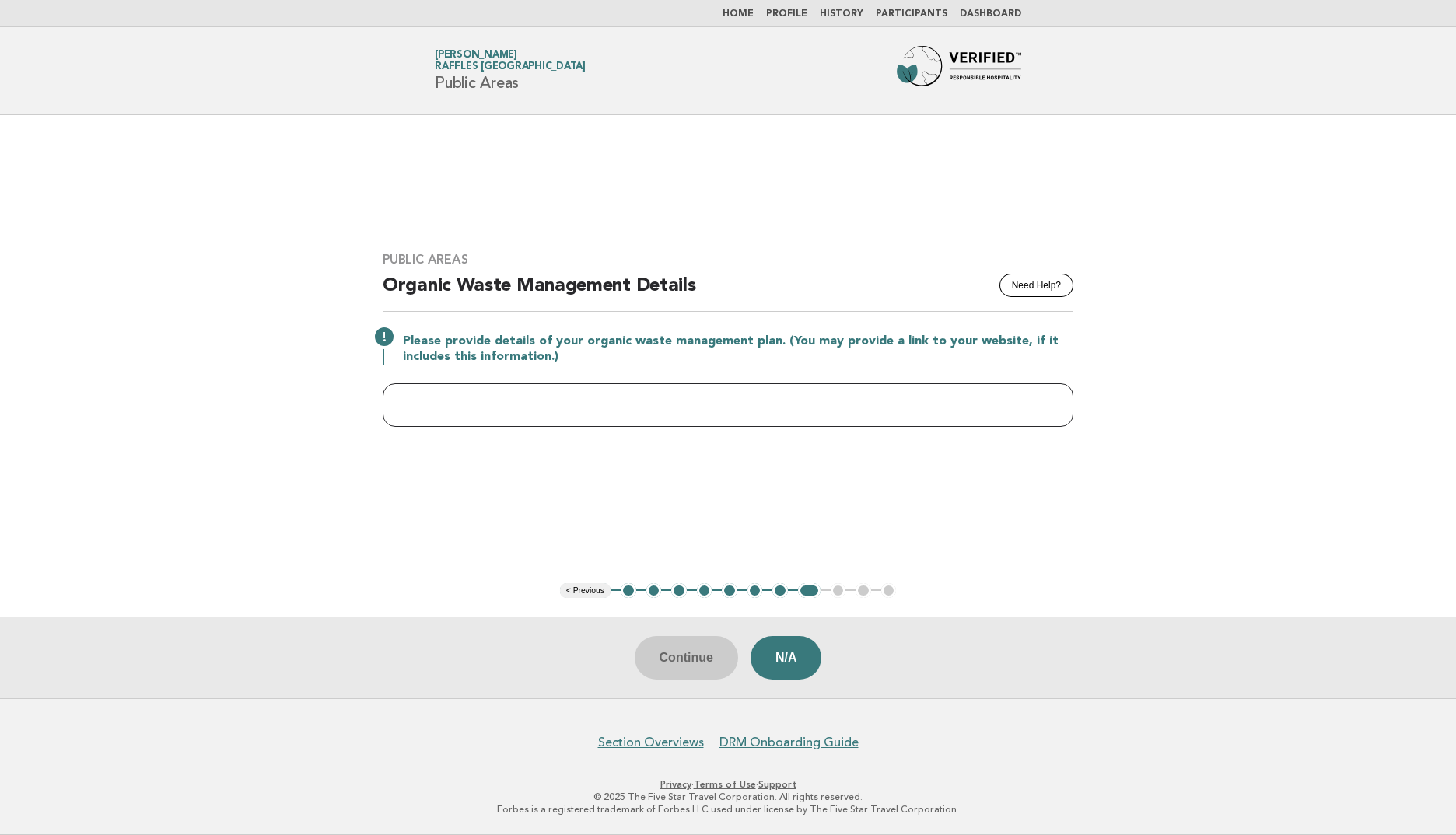
click at [733, 397] on input "text" at bounding box center [728, 405] width 690 height 43
click at [1201, 359] on main "Public Areas Need Help? Organic Waste Management Details Please provide details…" at bounding box center [728, 407] width 1456 height 583
click at [923, 403] on input "text" at bounding box center [728, 405] width 690 height 43
click at [661, 401] on input "text" at bounding box center [728, 405] width 690 height 43
click at [517, 395] on input "text" at bounding box center [728, 405] width 690 height 43
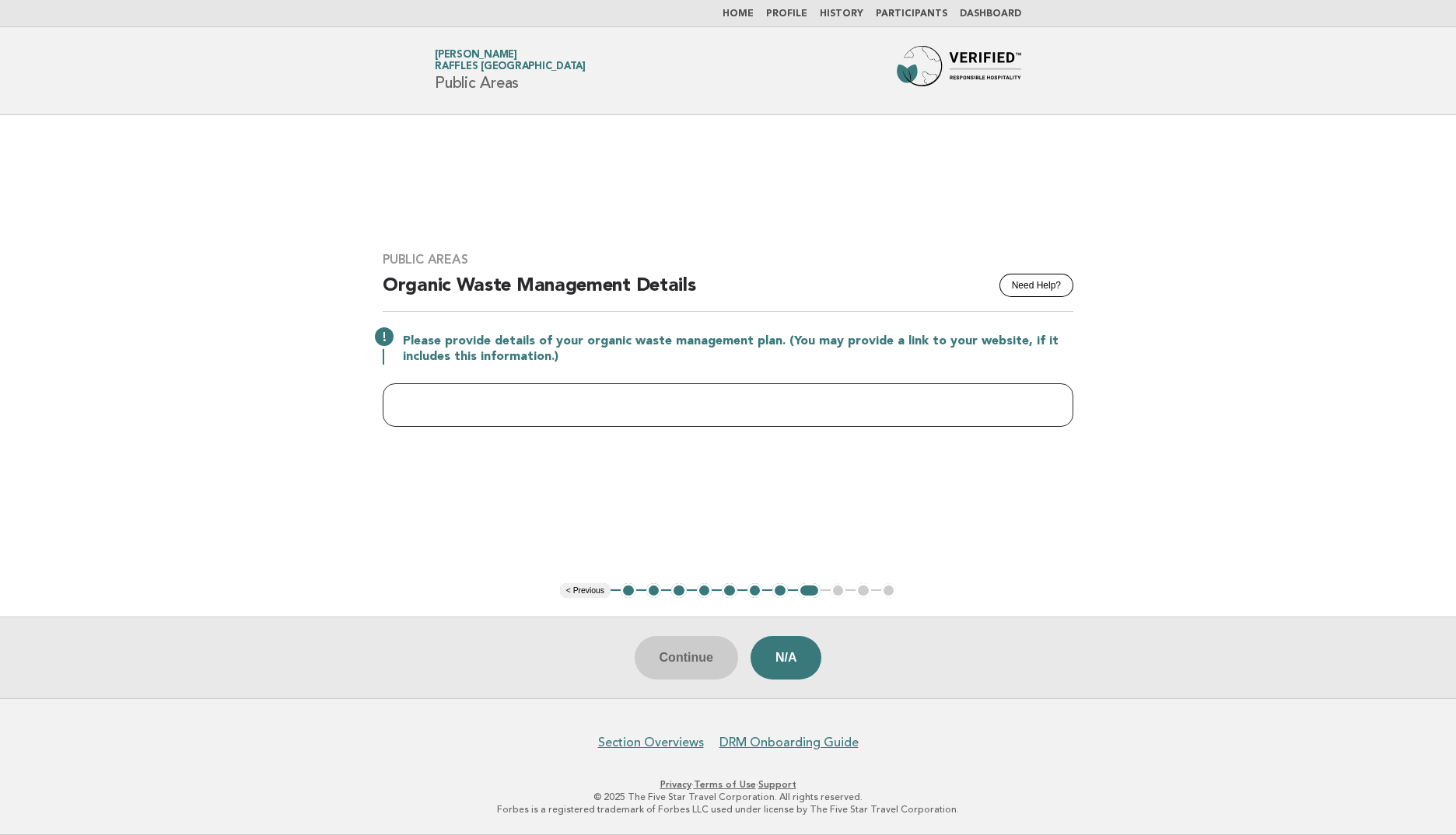
paste input "**********"
type input "**********"
click at [675, 660] on button "Continue" at bounding box center [686, 657] width 103 height 43
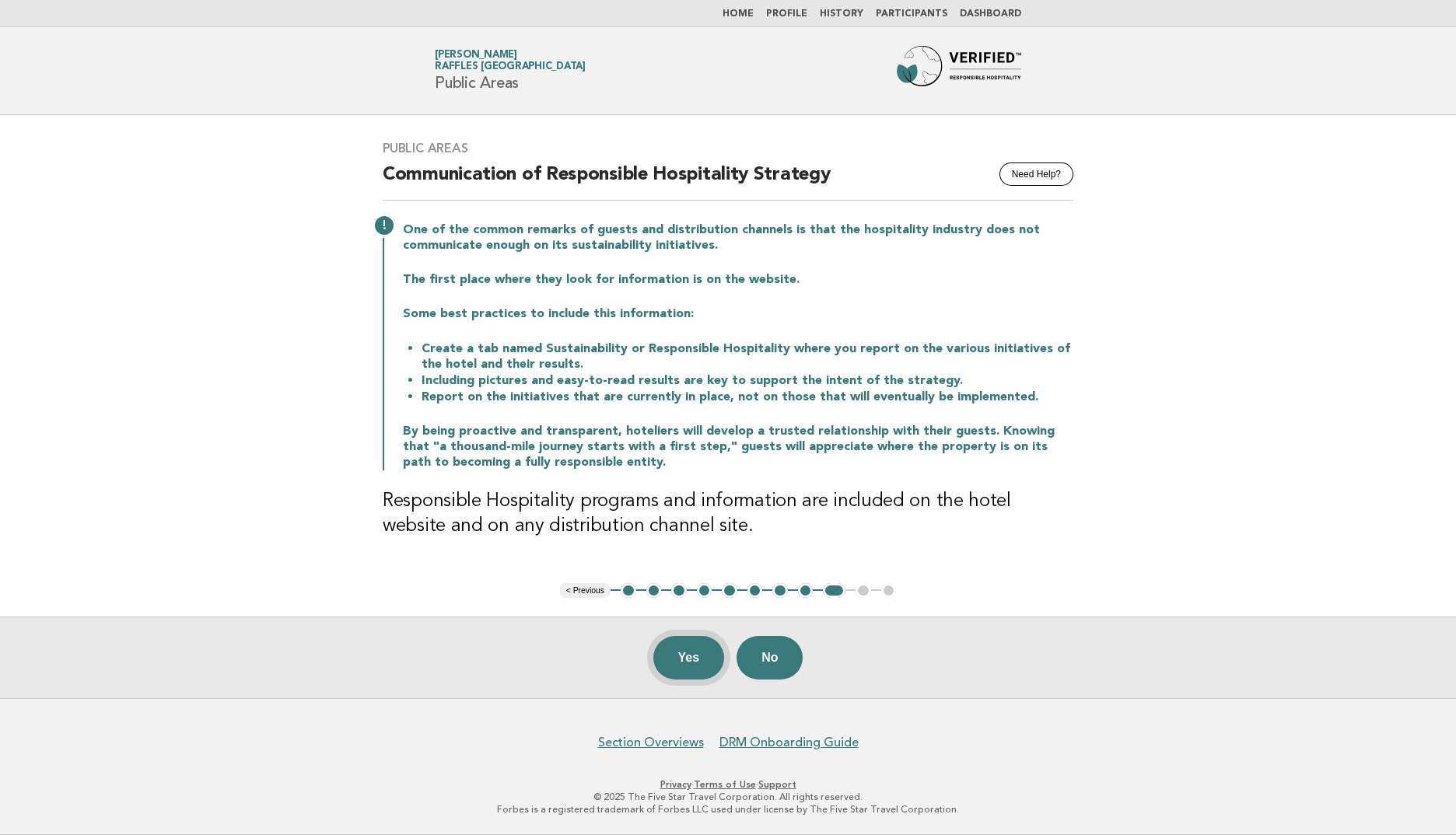
click at [692, 664] on button "Yes" at bounding box center [689, 657] width 71 height 43
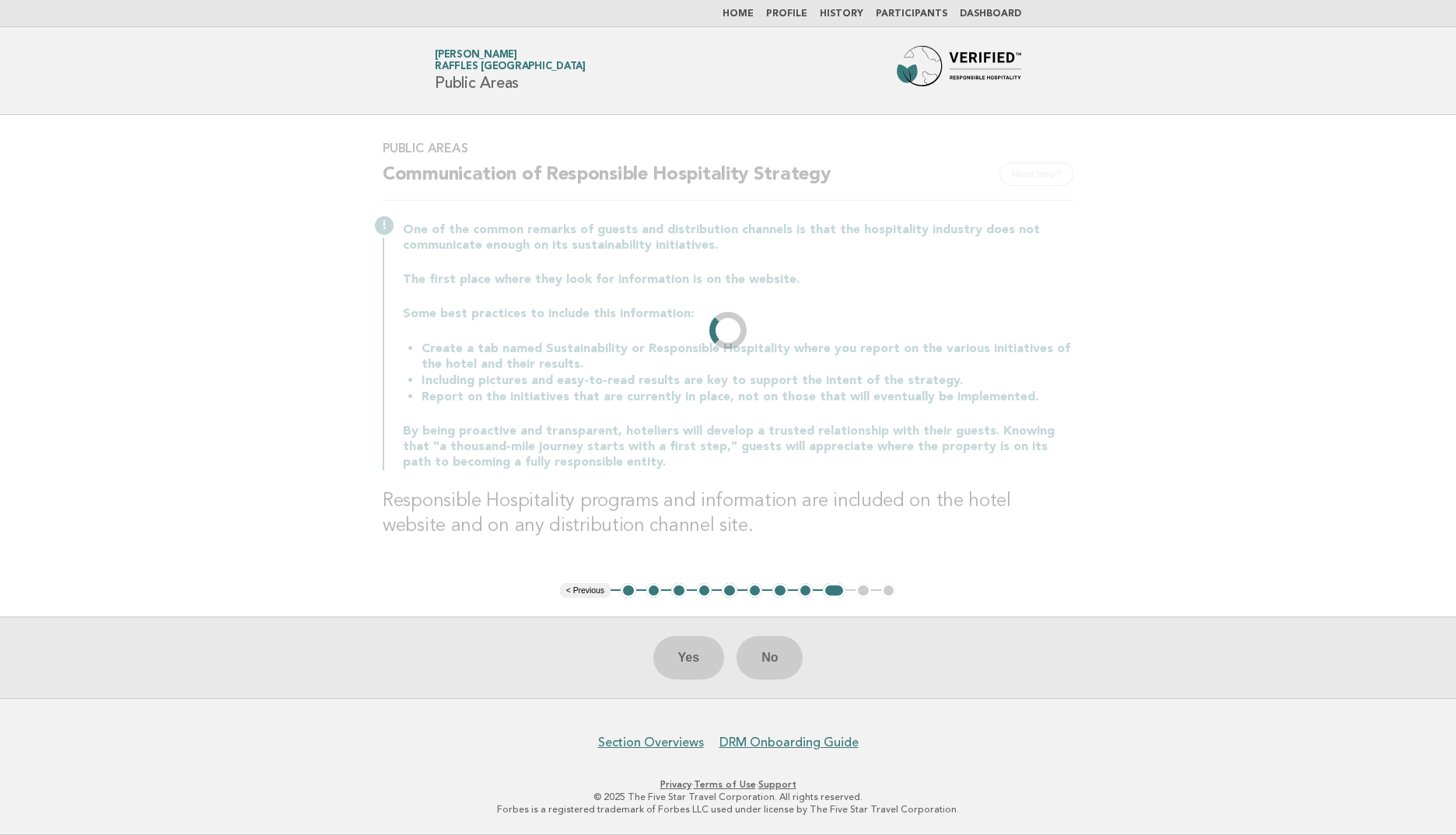
drag, startPoint x: 841, startPoint y: 473, endPoint x: 692, endPoint y: 519, distance: 155.9
click at [692, 519] on h3 "Responsible Hospitality programs and information are included on the hotel webs…" at bounding box center [728, 514] width 690 height 50
click at [799, 331] on div "One of the common remarks of guests and distribution channels is that the hospi…" at bounding box center [728, 345] width 690 height 251
click at [744, 341] on li "Create a tab named Sustainability or Responsible Hospitality where you report o…" at bounding box center [747, 356] width 652 height 32
click at [746, 341] on li "Create a tab named Sustainability or Responsible Hospitality where you report o…" at bounding box center [747, 356] width 652 height 32
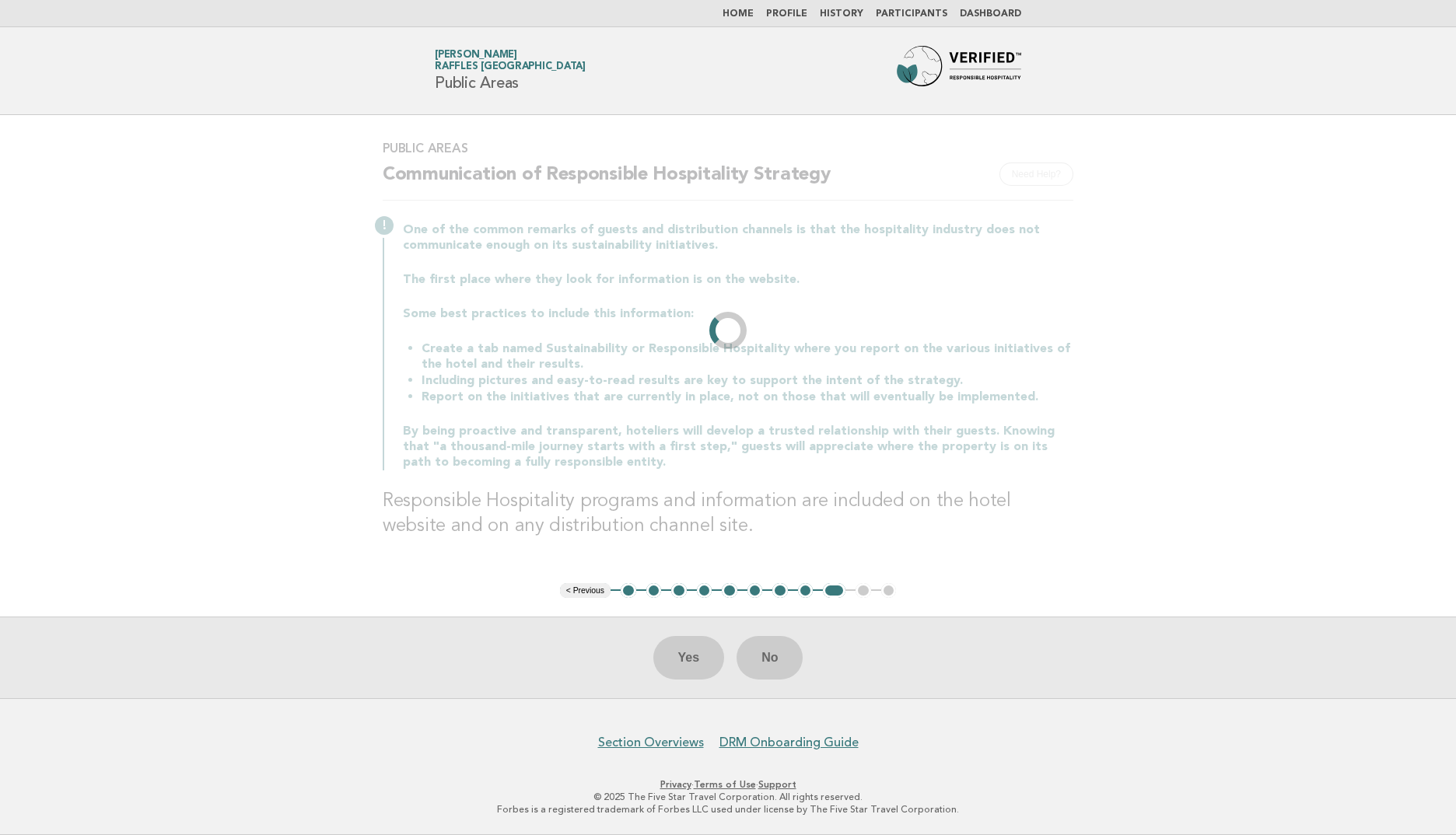
drag, startPoint x: 746, startPoint y: 341, endPoint x: 824, endPoint y: 324, distance: 79.8
click at [824, 324] on div "One of the common remarks of guests and distribution channels is that the hospi…" at bounding box center [728, 345] width 690 height 251
click at [903, 312] on p "Some best practices to include this information:" at bounding box center [738, 314] width 670 height 15
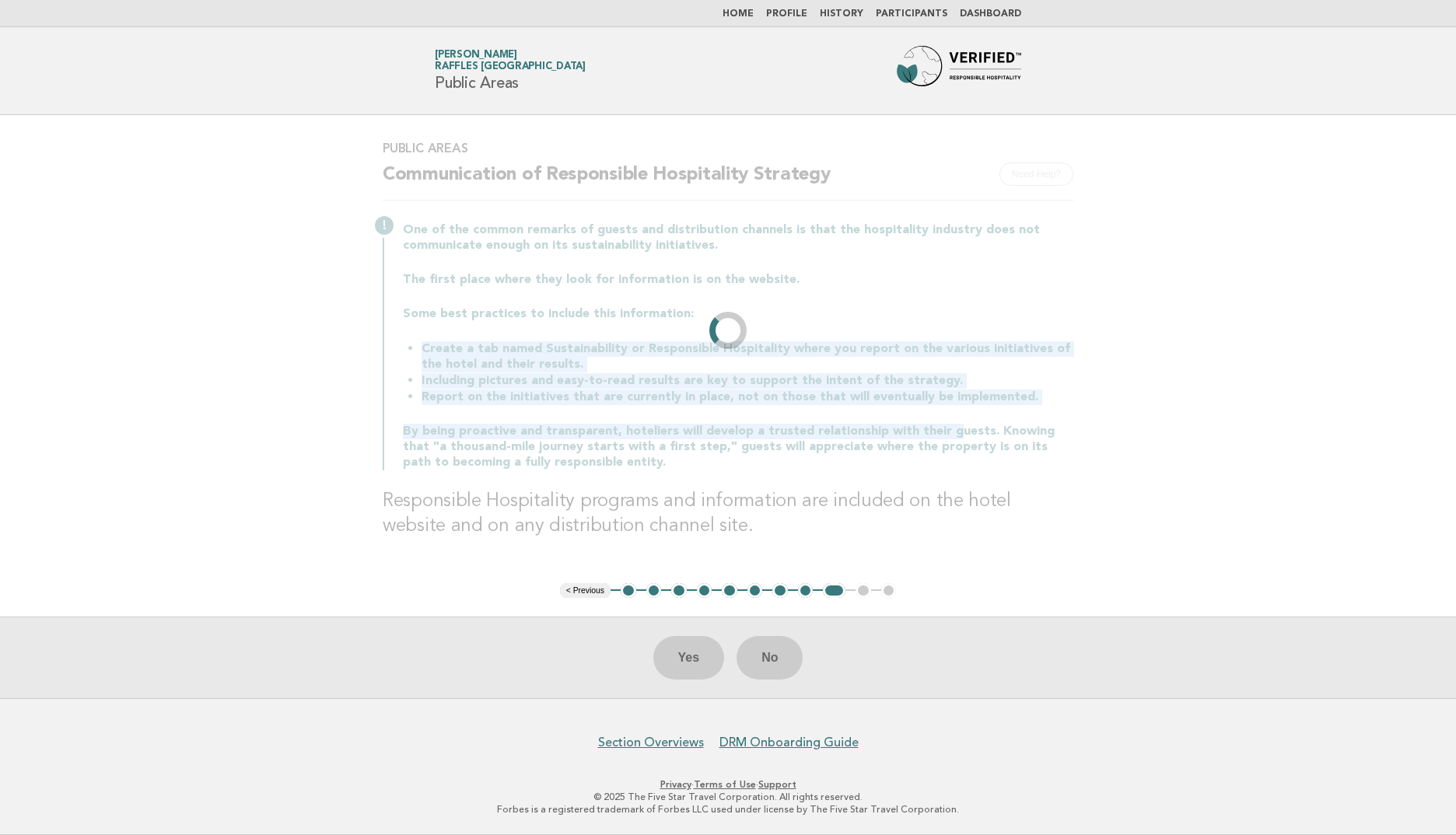
drag, startPoint x: 909, startPoint y: 329, endPoint x: 948, endPoint y: 436, distance: 113.9
click at [948, 436] on div "One of the common remarks of guests and distribution channels is that the hospi…" at bounding box center [728, 345] width 690 height 251
click at [950, 439] on p "By being proactive and transparent, hoteliers will develop a trusted relationsh…" at bounding box center [738, 447] width 670 height 46
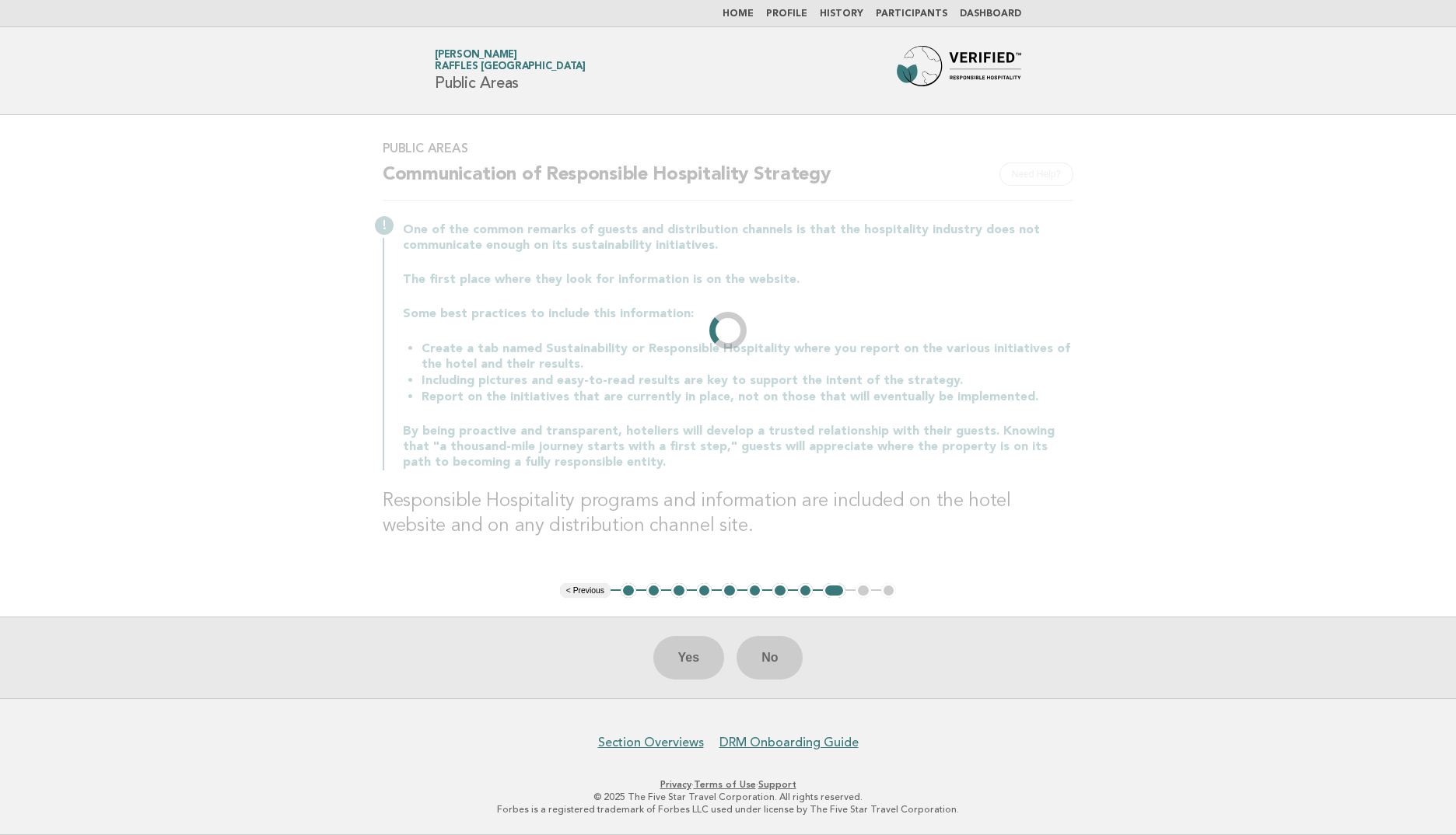
click at [887, 472] on div "Public Areas Need Help? Communication of Responsible Hospitality Strategy One o…" at bounding box center [728, 348] width 728 height 454
click at [738, 353] on li "Create a tab named Sustainability or Responsible Hospitality where you report o…" at bounding box center [747, 356] width 652 height 32
click at [786, 376] on li "Including pictures and easy-to-read results are key to support the intent of th…" at bounding box center [747, 380] width 652 height 16
click at [694, 664] on div "Yes No" at bounding box center [728, 657] width 1456 height 82
click at [823, 422] on div "One of the common remarks of guests and distribution channels is that the hospi…" at bounding box center [728, 345] width 690 height 251
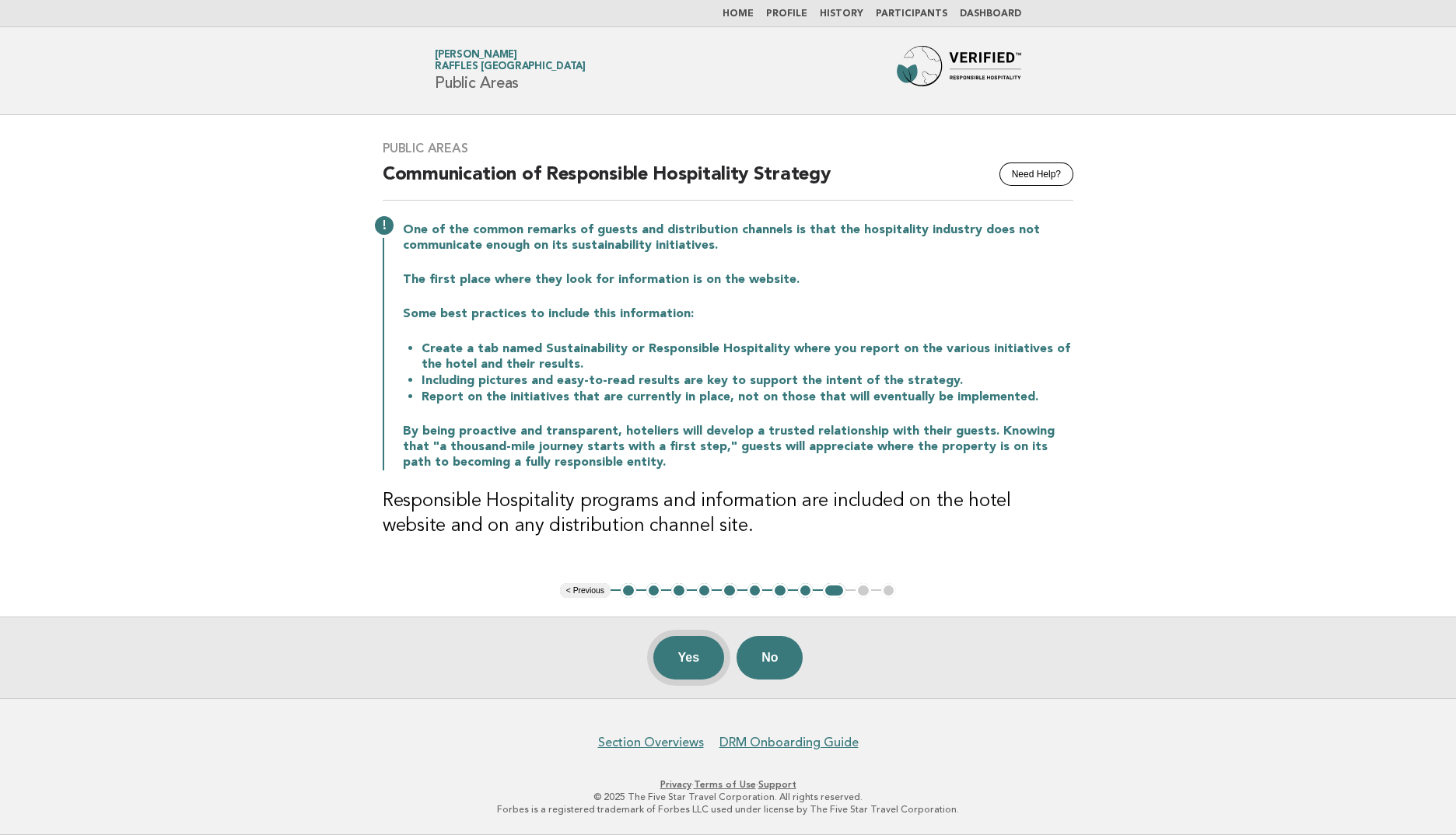
click at [701, 657] on button "Yes" at bounding box center [689, 657] width 71 height 43
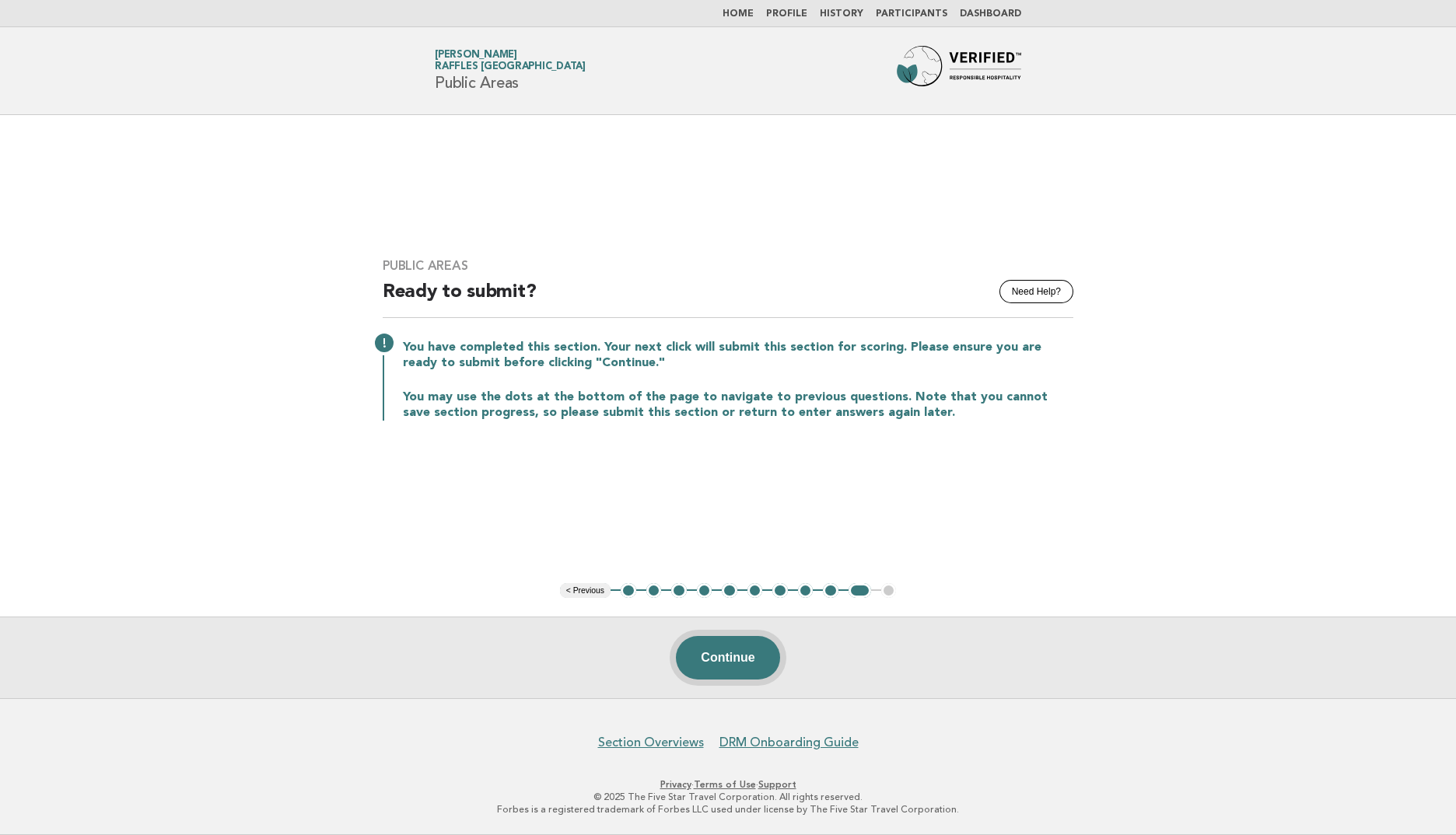
click at [741, 662] on button "Continue" at bounding box center [727, 657] width 103 height 43
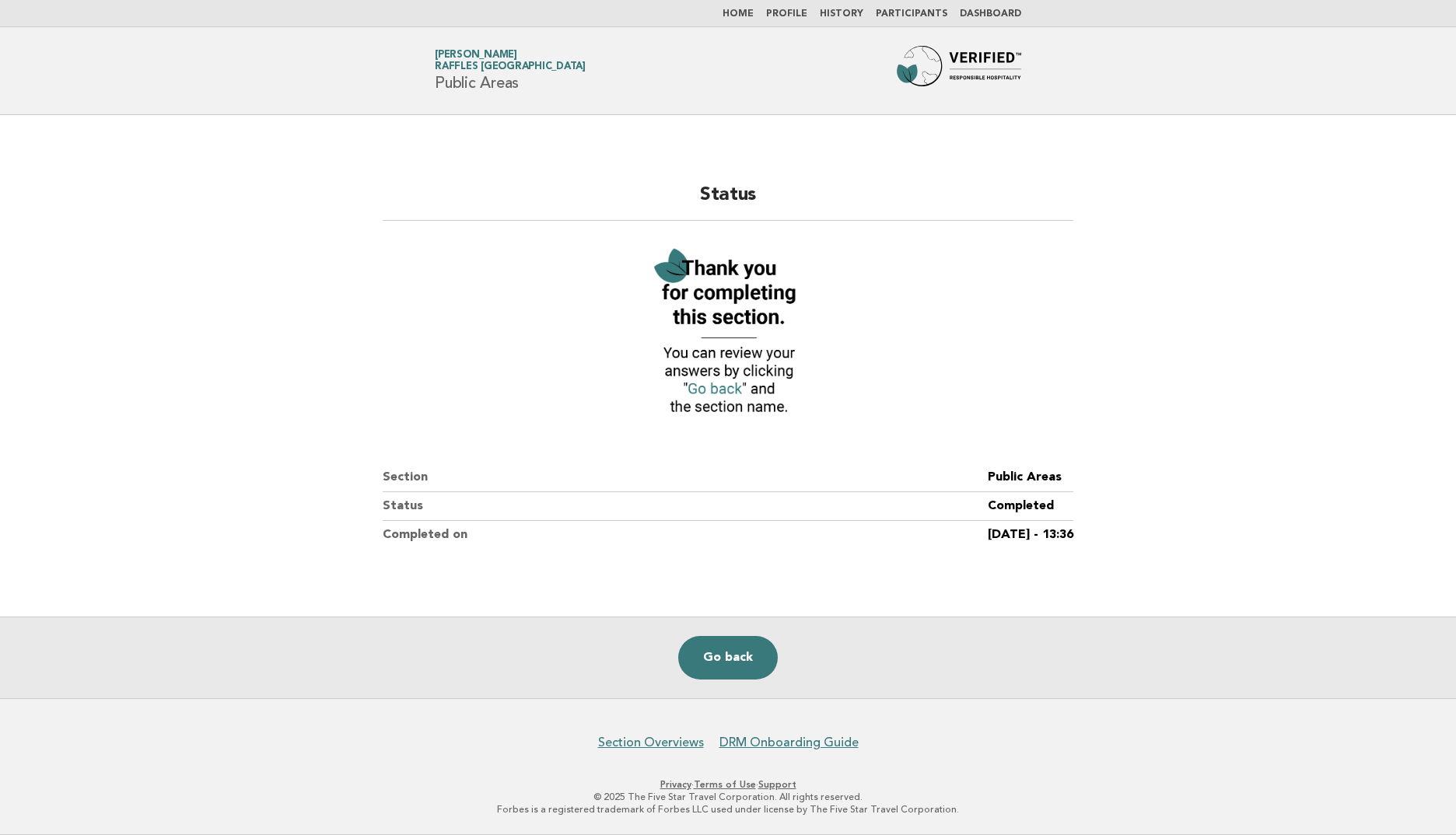
click at [884, 363] on figure at bounding box center [728, 332] width 690 height 187
